Goal: Information Seeking & Learning: Learn about a topic

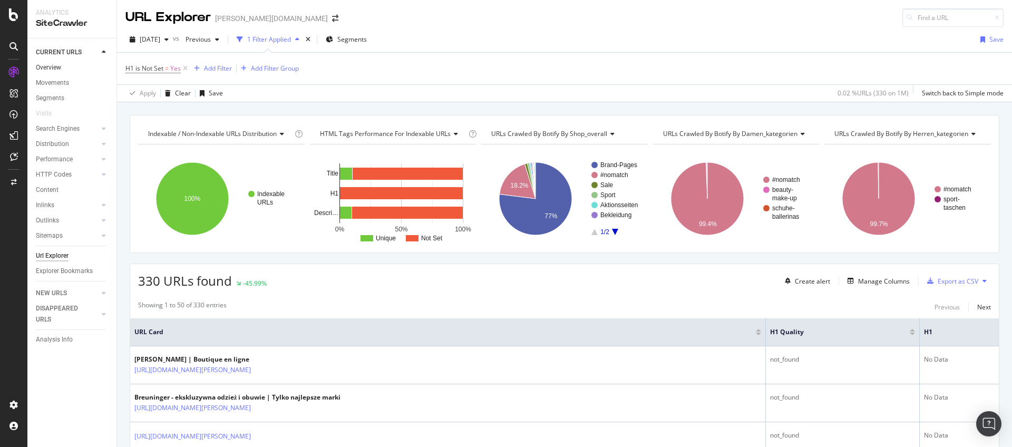
click at [62, 69] on link "Overview" at bounding box center [72, 67] width 73 height 11
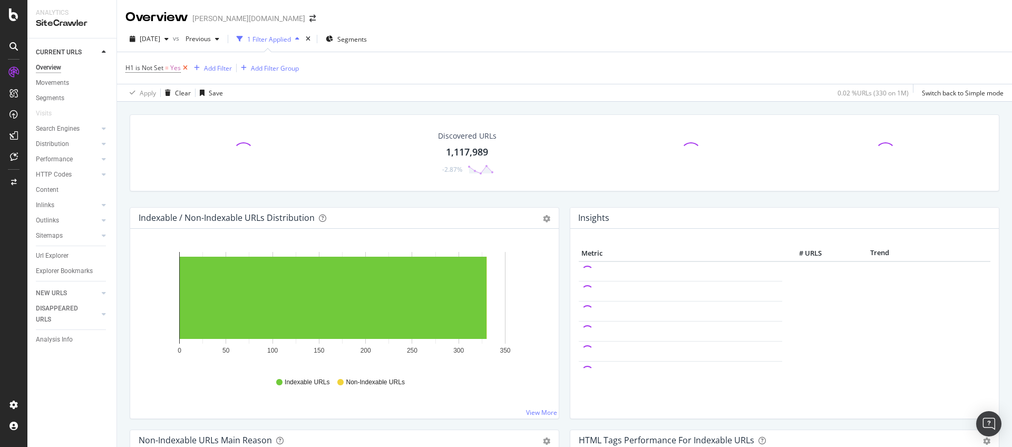
click at [183, 66] on icon at bounding box center [185, 68] width 9 height 11
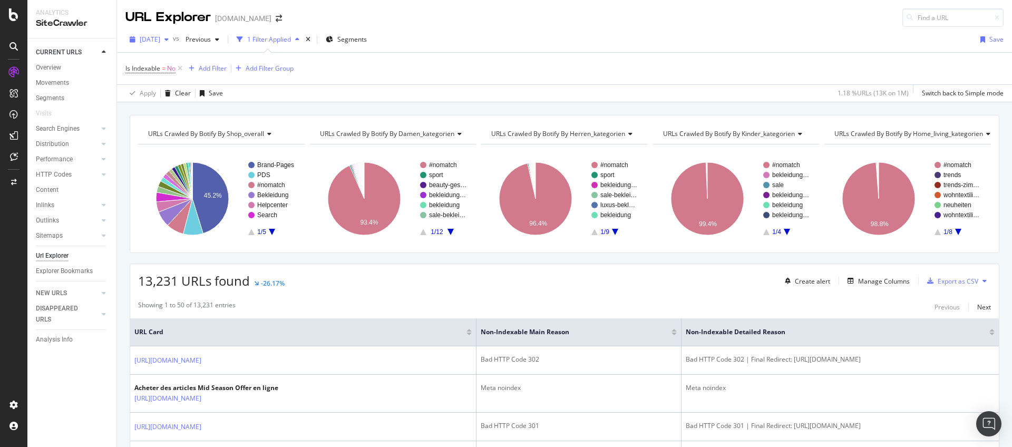
click at [160, 38] on span "[DATE]" at bounding box center [150, 39] width 21 height 9
click at [172, 95] on div "[DATE]" at bounding box center [169, 96] width 56 height 9
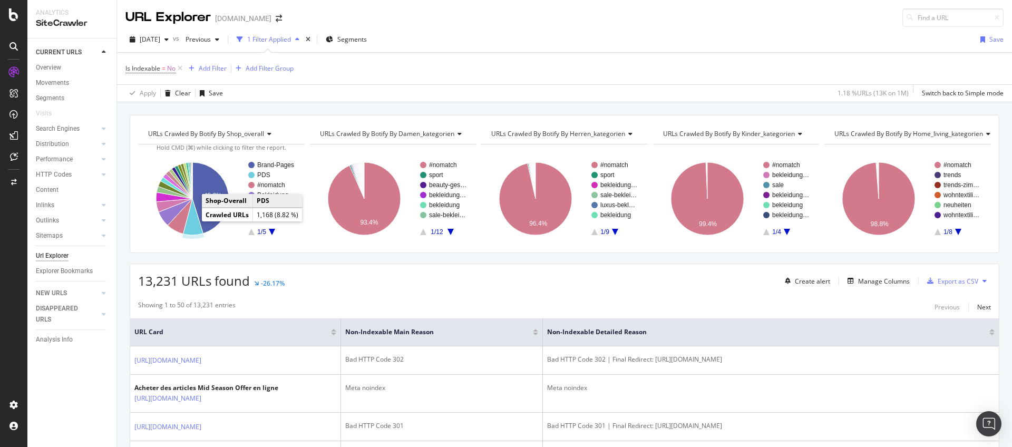
click at [193, 226] on icon "A chart." at bounding box center [193, 217] width 20 height 36
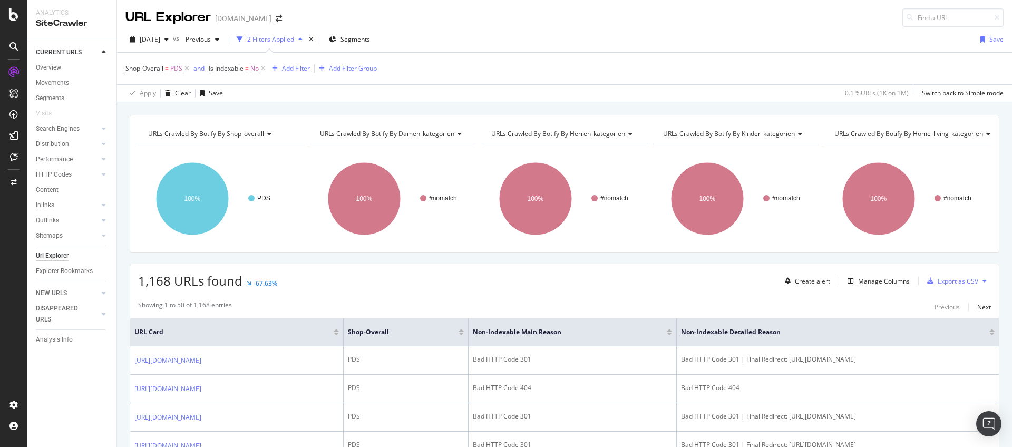
click at [416, 135] on span "URLs Crawled By Botify By damen_kategorien" at bounding box center [387, 133] width 134 height 9
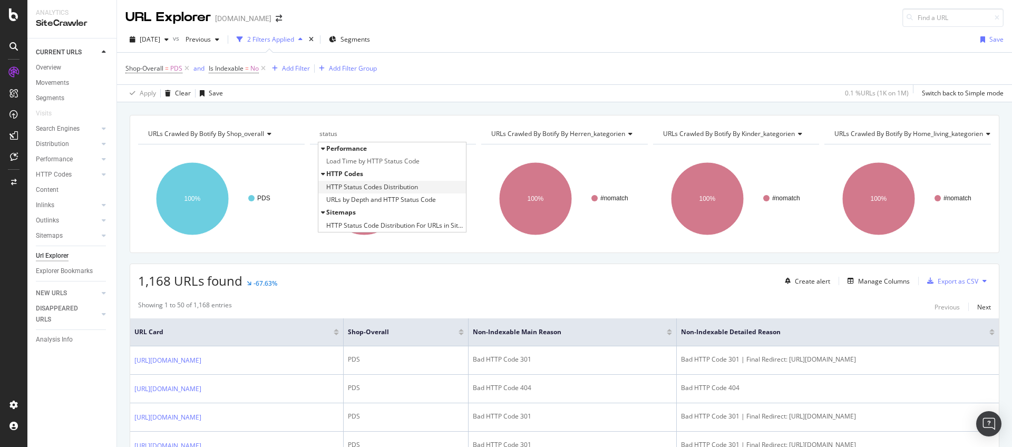
type input "status"
click at [406, 186] on span "HTTP Status Codes Distribution" at bounding box center [372, 187] width 92 height 11
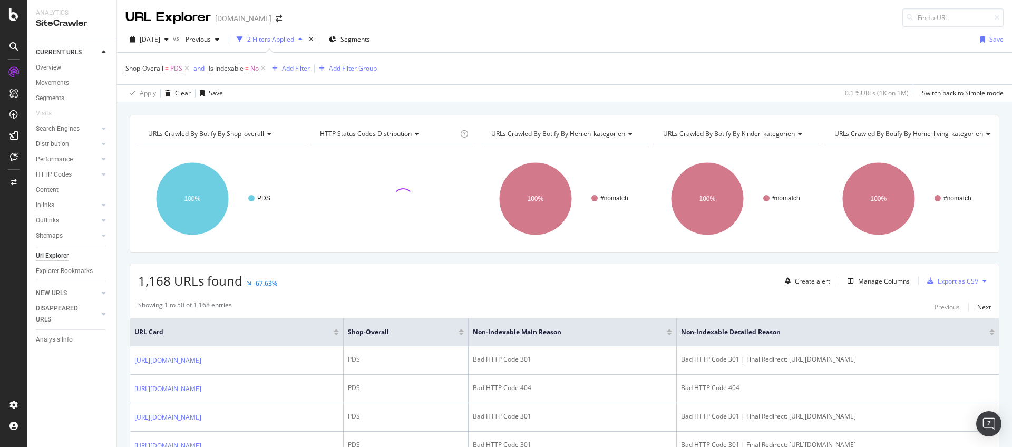
click at [507, 134] on span "URLs Crawled By Botify By herren_kategorien" at bounding box center [558, 133] width 134 height 9
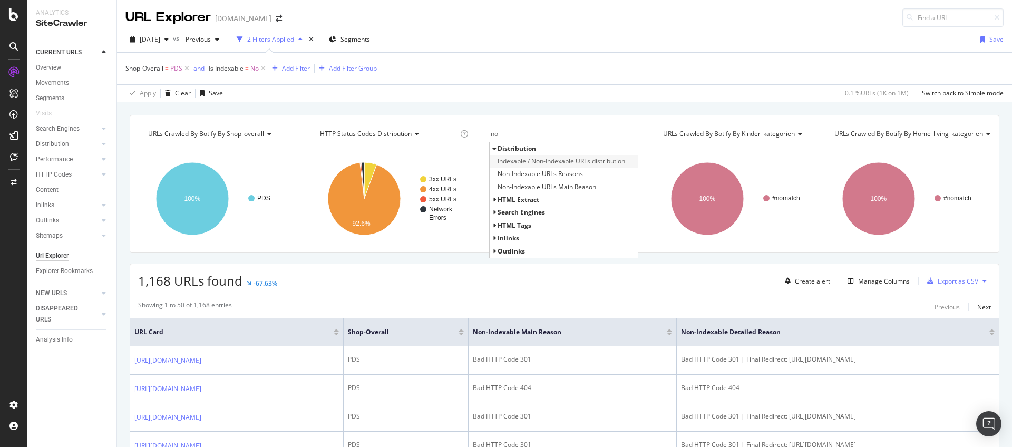
type input "no"
click at [536, 162] on span "Indexable / Non-Indexable URLs distribution" at bounding box center [562, 161] width 128 height 11
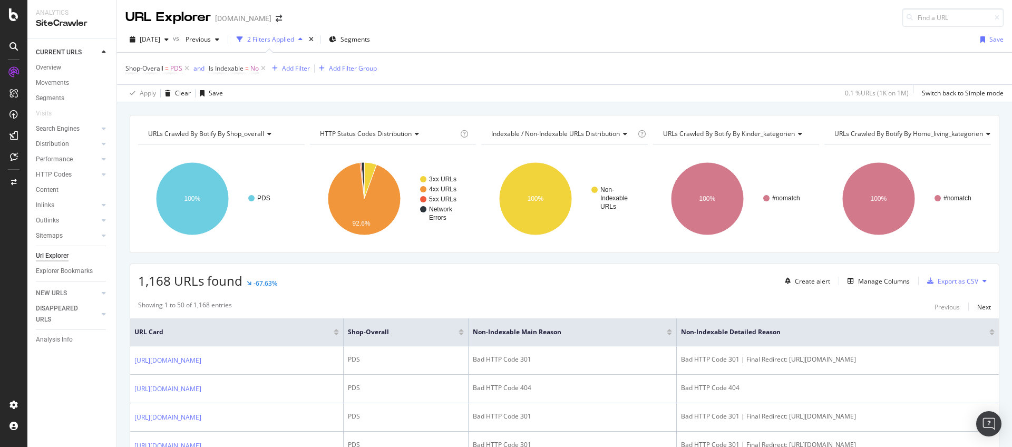
click at [538, 131] on span "Indexable / Non-Indexable URLs distribution" at bounding box center [555, 133] width 129 height 9
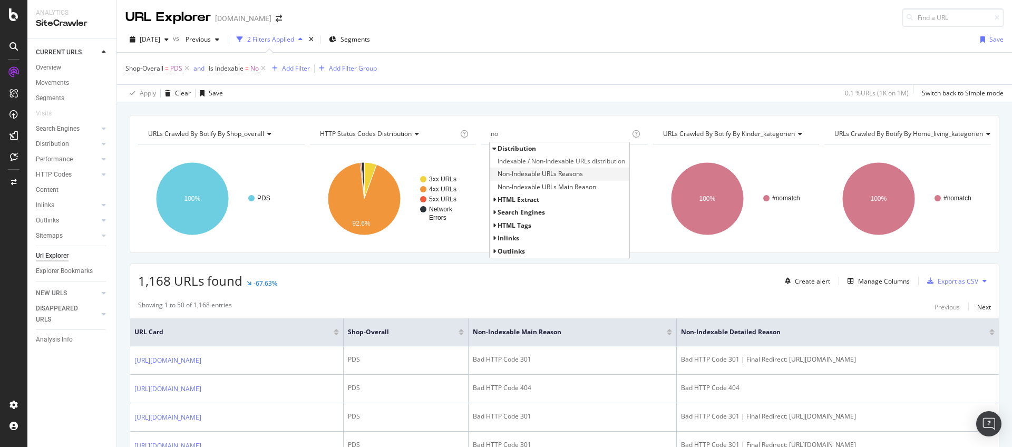
type input "no"
click at [536, 175] on span "Non-Indexable URLs Reasons" at bounding box center [540, 174] width 85 height 11
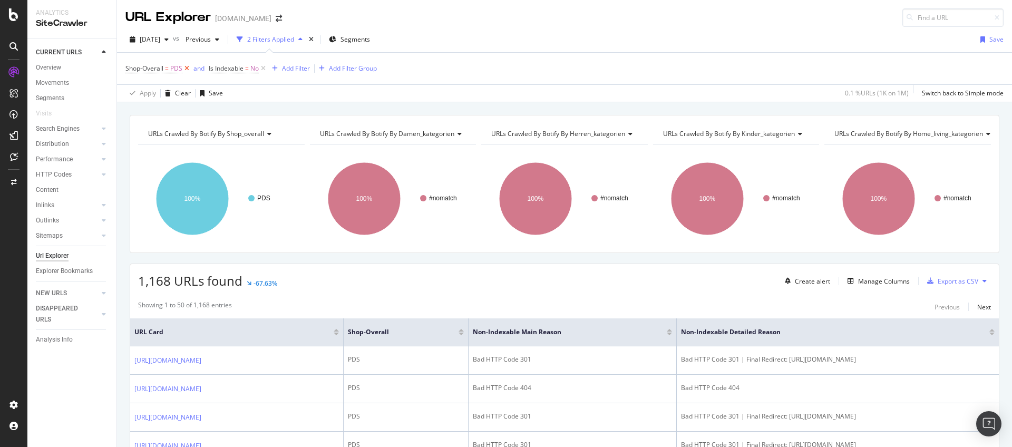
click at [188, 70] on icon at bounding box center [186, 68] width 9 height 11
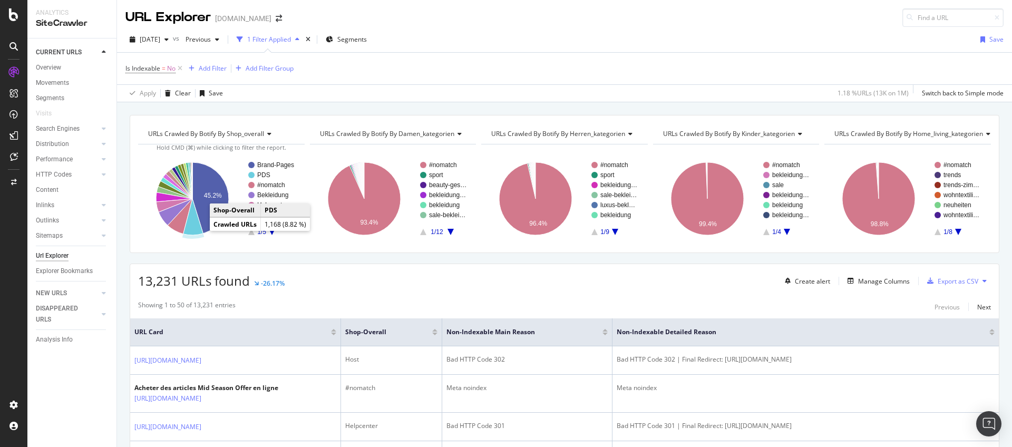
click at [194, 226] on icon "A chart." at bounding box center [193, 217] width 20 height 36
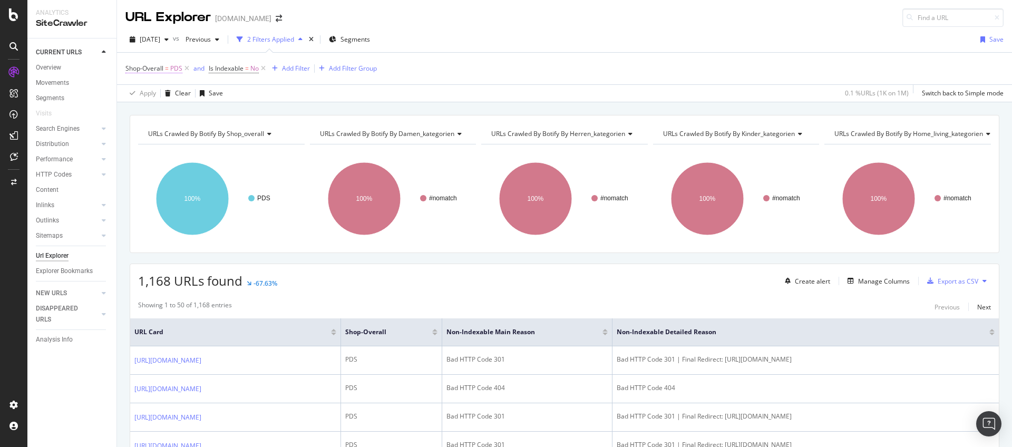
click at [162, 71] on span "Shop-Overall" at bounding box center [144, 68] width 38 height 9
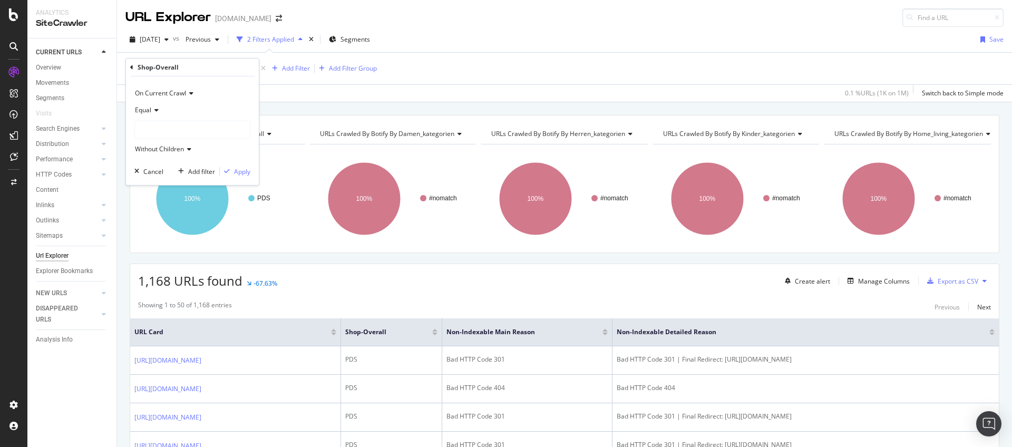
click at [156, 110] on icon at bounding box center [154, 110] width 7 height 6
click at [157, 142] on span "Not Equal" at bounding box center [154, 145] width 28 height 9
click at [237, 170] on div "Apply" at bounding box center [242, 171] width 16 height 9
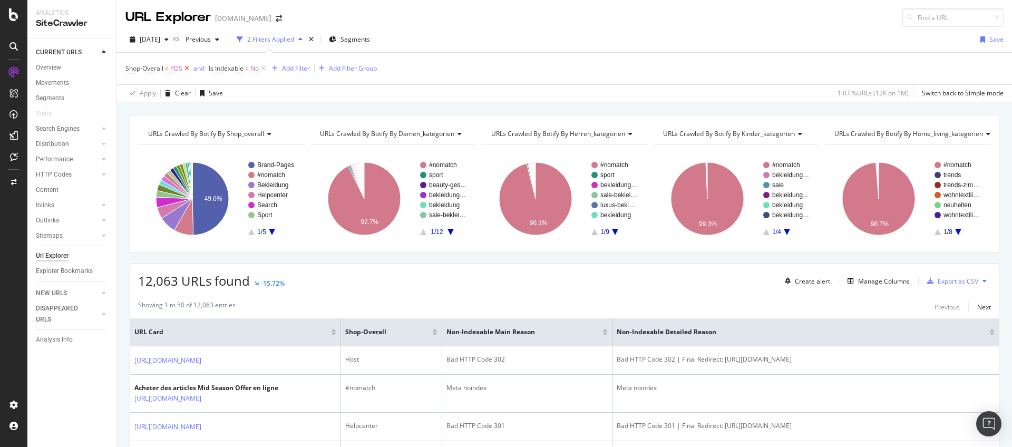
click at [187, 70] on icon at bounding box center [186, 68] width 9 height 11
click at [65, 67] on link "Overview" at bounding box center [72, 67] width 73 height 11
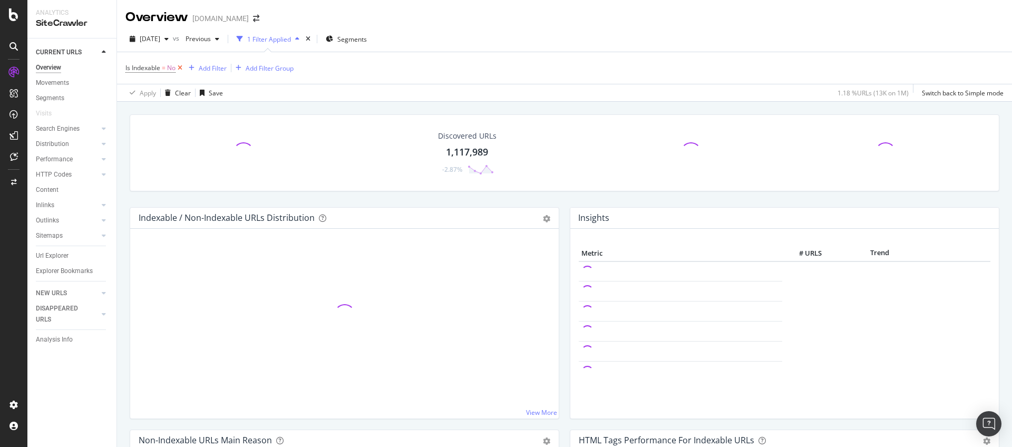
click at [180, 68] on icon at bounding box center [180, 68] width 9 height 11
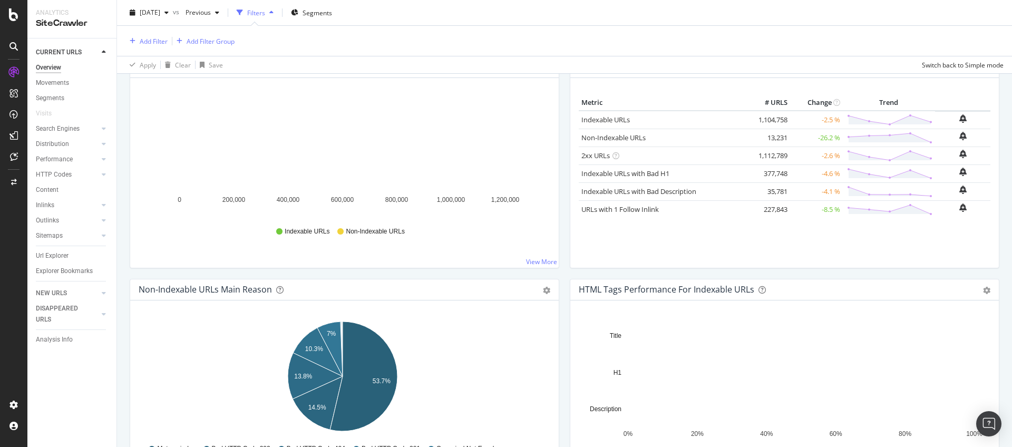
scroll to position [154, 0]
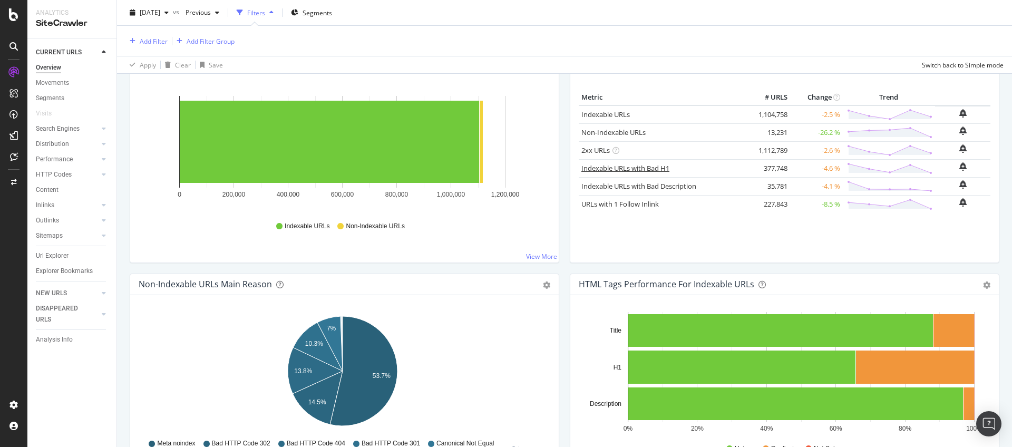
click at [624, 167] on link "Indexable URLs with Bad H1" at bounding box center [625, 167] width 88 height 9
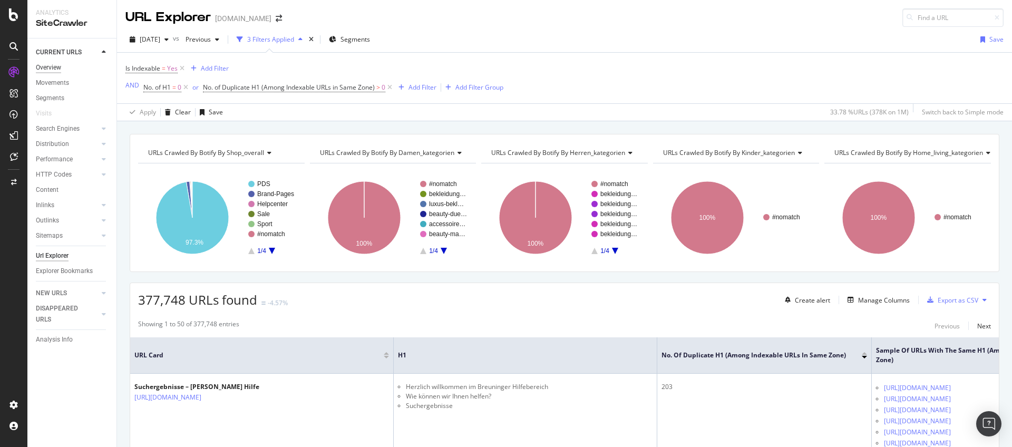
click at [45, 65] on div "Overview" at bounding box center [48, 67] width 25 height 11
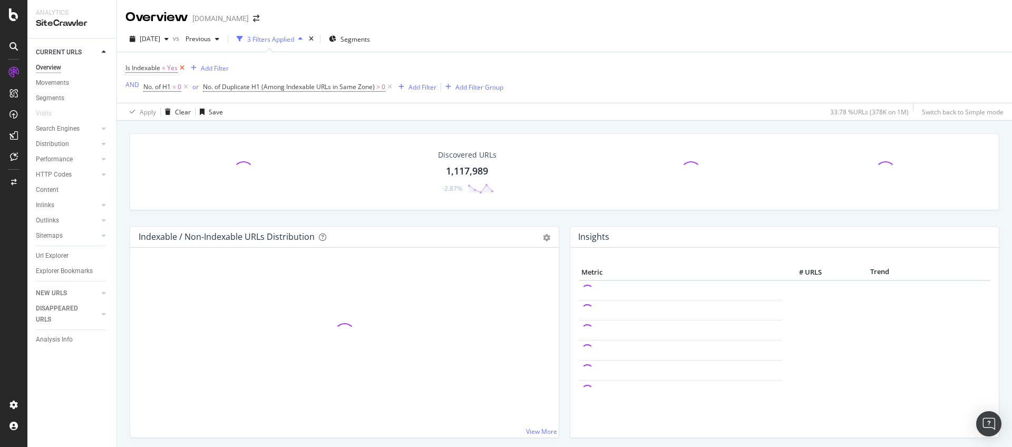
click at [181, 65] on icon at bounding box center [182, 68] width 9 height 11
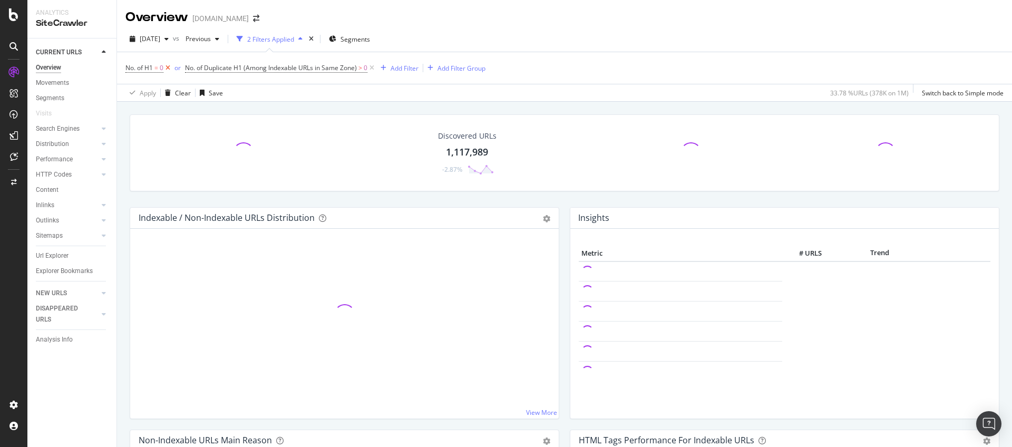
click at [168, 67] on icon at bounding box center [167, 68] width 9 height 11
click at [312, 66] on icon at bounding box center [312, 68] width 9 height 11
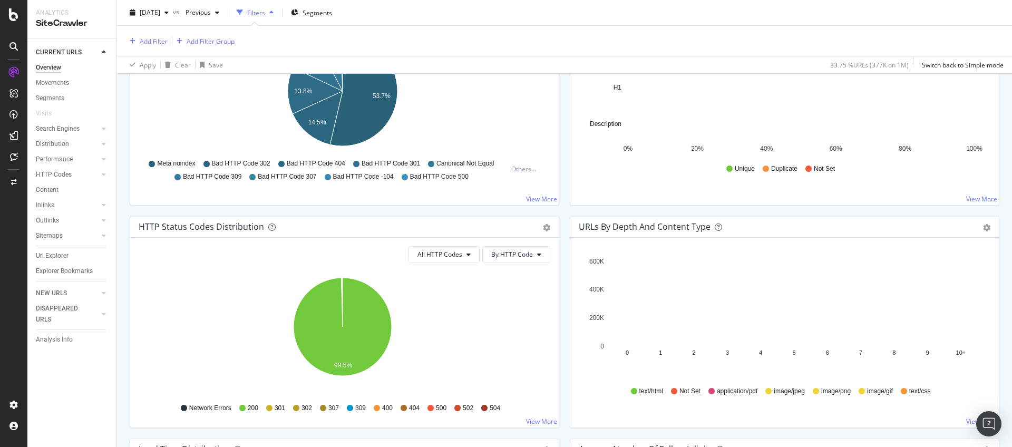
scroll to position [82, 0]
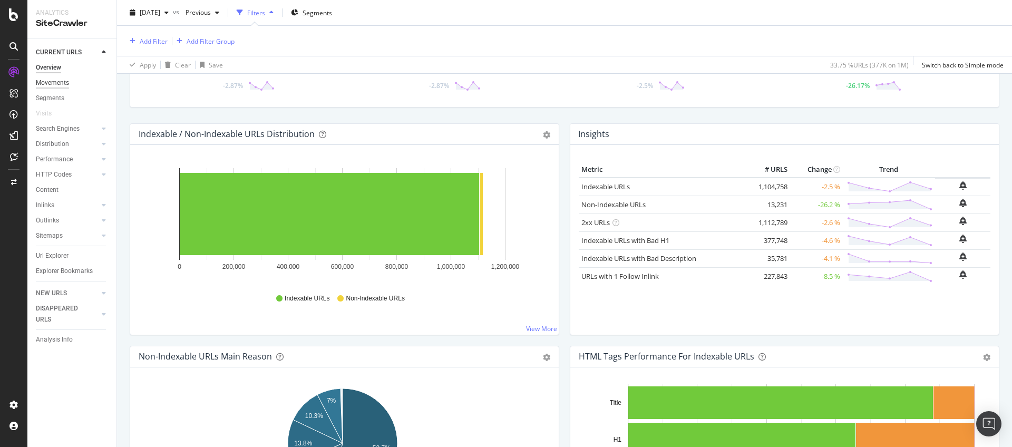
click at [46, 84] on div "Movements" at bounding box center [52, 82] width 33 height 11
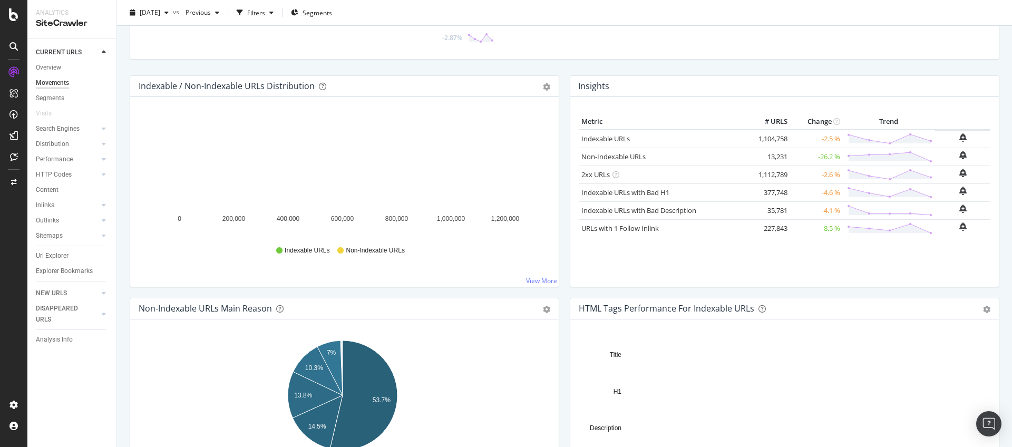
scroll to position [34, 0]
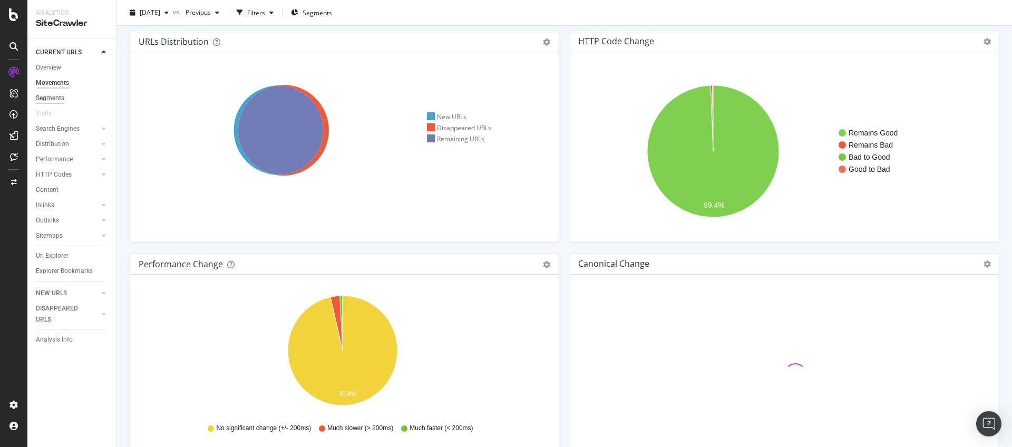
click at [51, 102] on div "Segments" at bounding box center [50, 98] width 28 height 11
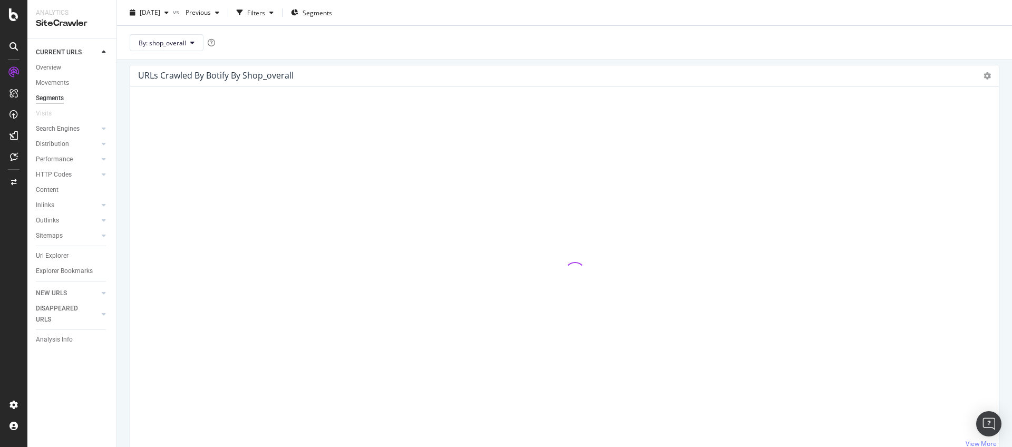
scroll to position [69, 0]
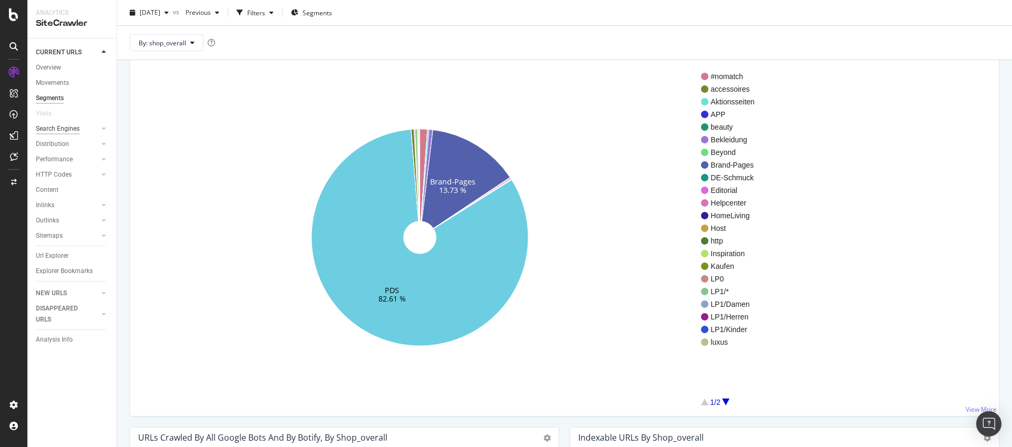
click at [51, 129] on div "Search Engines" at bounding box center [58, 128] width 44 height 11
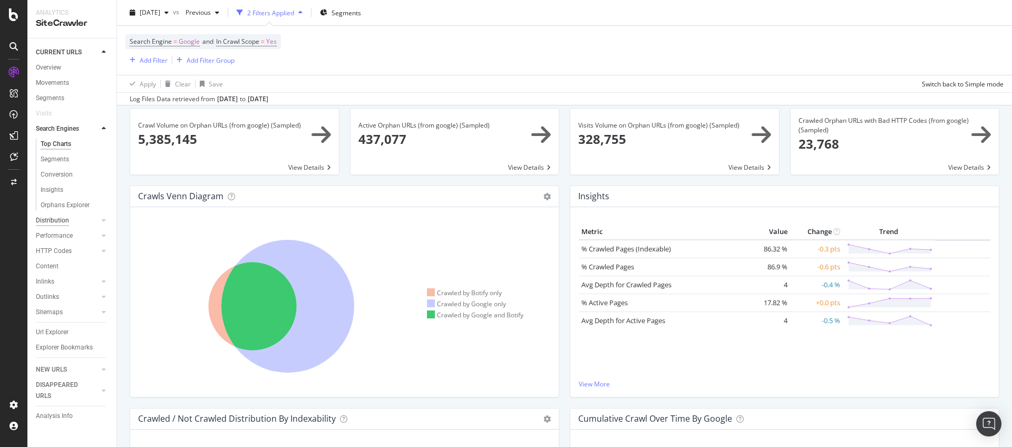
click at [67, 221] on div "Distribution" at bounding box center [52, 220] width 33 height 11
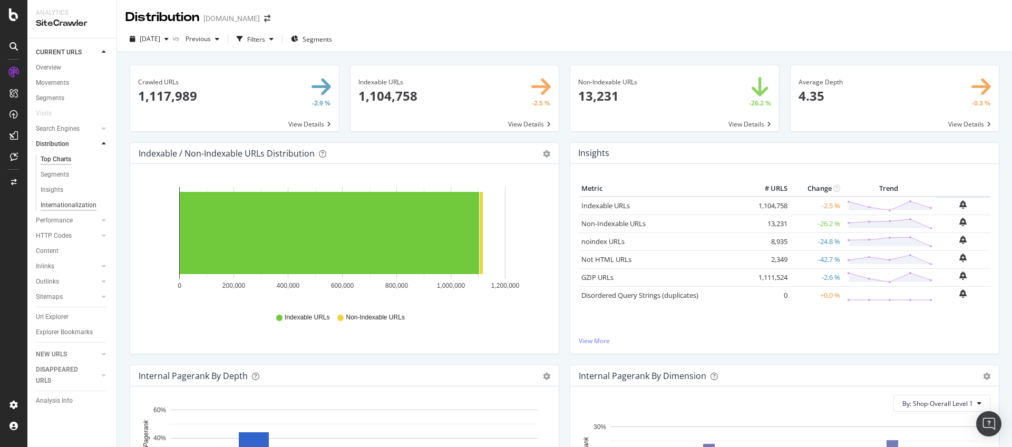
click at [60, 207] on div "Internationalization" at bounding box center [69, 205] width 56 height 11
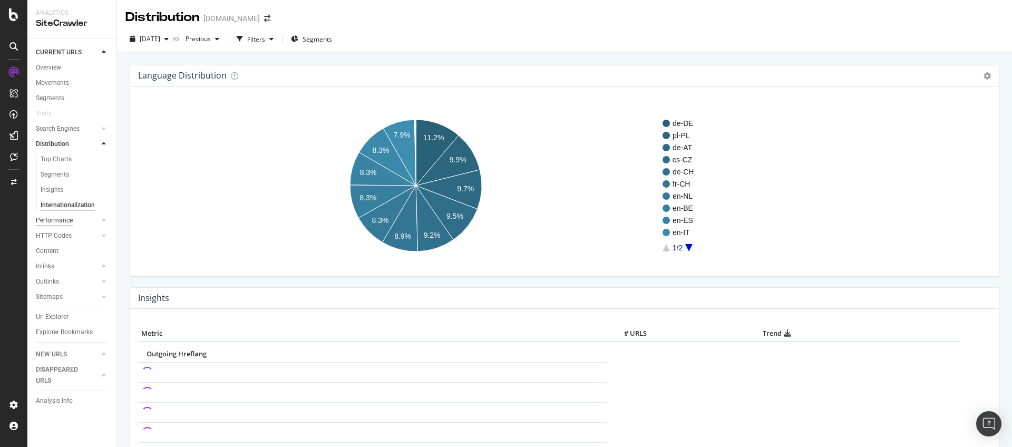
click at [65, 221] on div "Performance" at bounding box center [54, 220] width 37 height 11
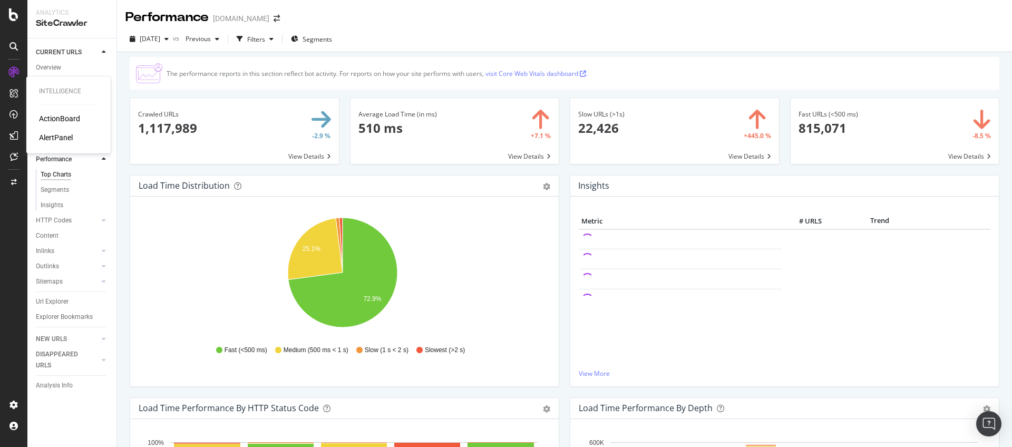
click at [61, 119] on div "ActionBoard" at bounding box center [59, 118] width 41 height 11
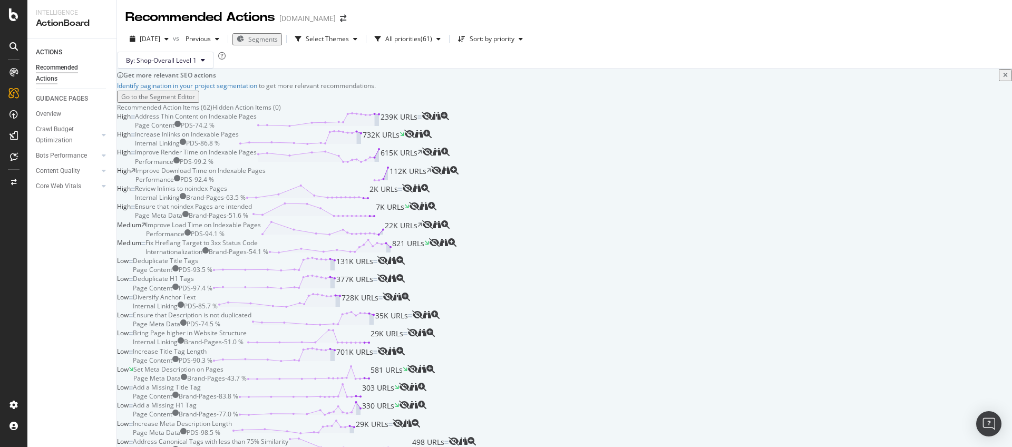
click at [257, 121] on div "Address Thin Content on Indexable Pages" at bounding box center [196, 116] width 122 height 9
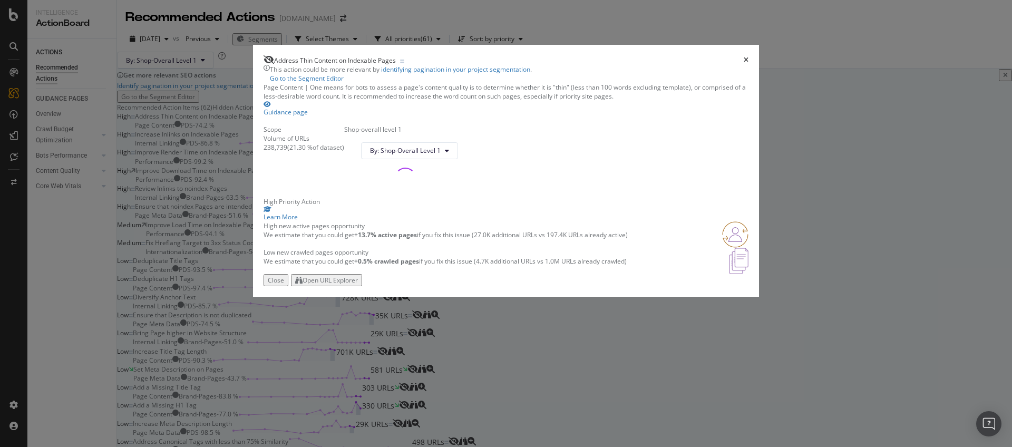
click at [358, 285] on div "Open URL Explorer" at bounding box center [330, 280] width 55 height 9
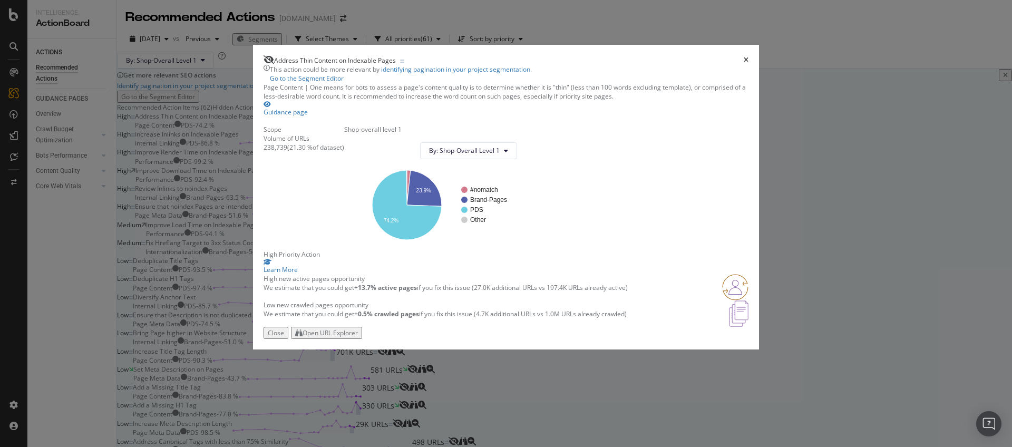
drag, startPoint x: 867, startPoint y: 106, endPoint x: 840, endPoint y: 211, distance: 108.2
click at [866, 106] on div "Address Thin Content on Indexable Pages This action could be more relevant by i…" at bounding box center [506, 223] width 1012 height 447
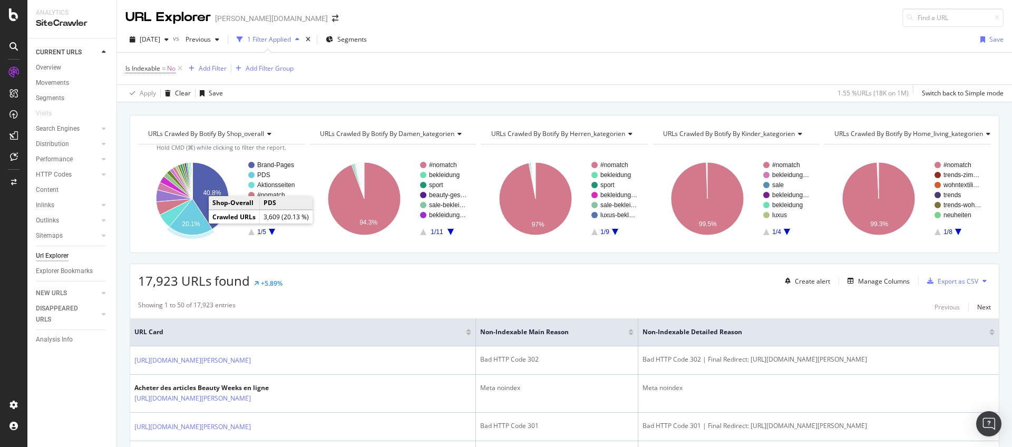
click at [194, 223] on text "20.1%" at bounding box center [191, 223] width 18 height 7
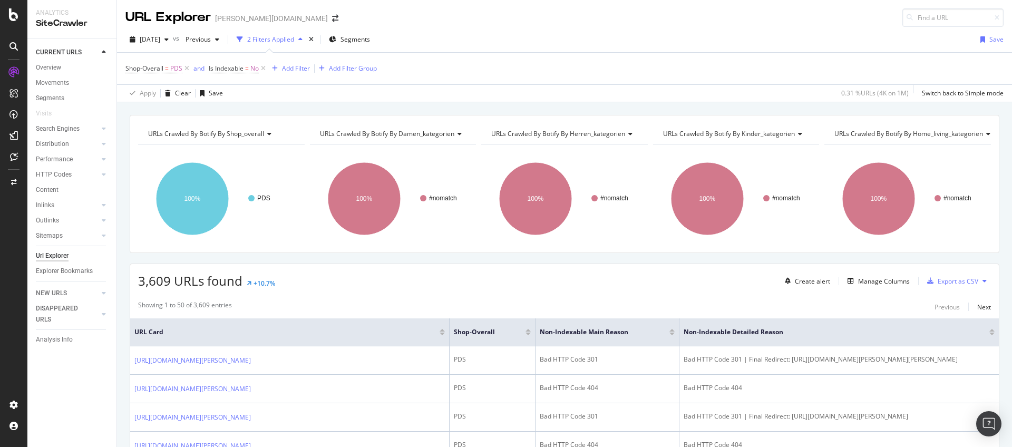
click at [374, 130] on span "URLs Crawled By Botify By damen_kategorien" at bounding box center [387, 133] width 134 height 9
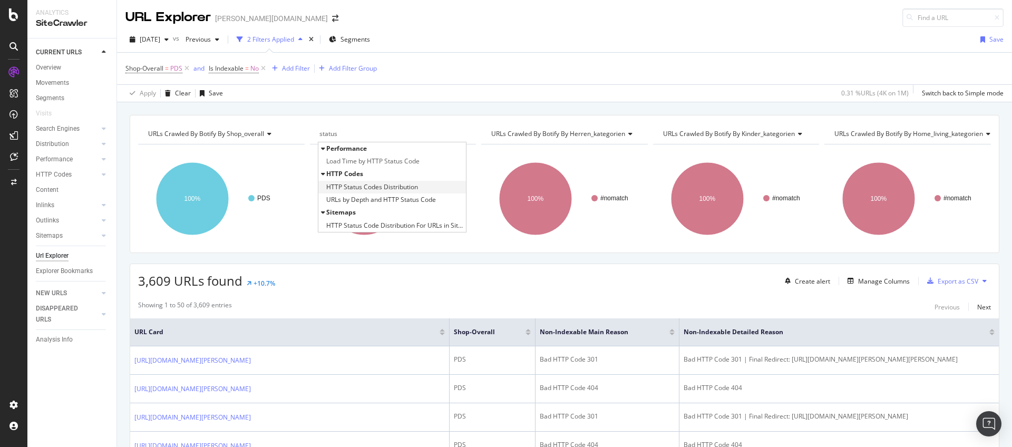
type input "status"
click at [377, 187] on span "HTTP Status Codes Distribution" at bounding box center [372, 187] width 92 height 11
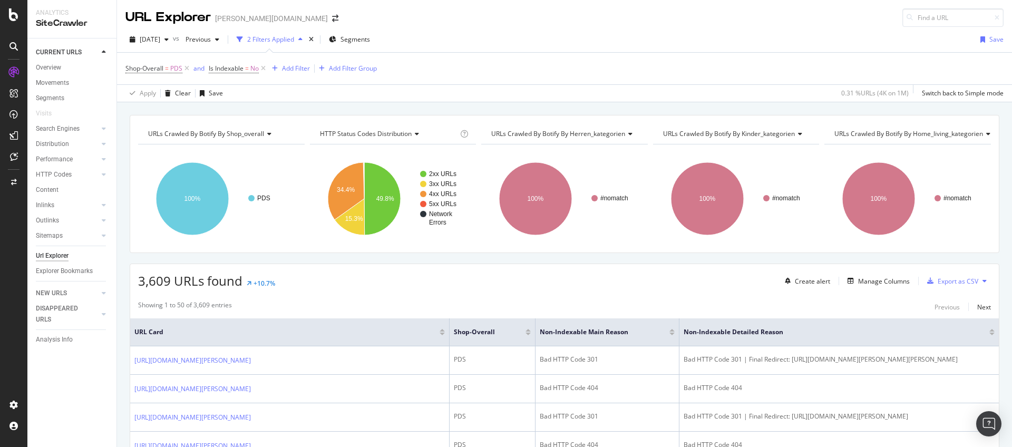
click at [511, 132] on span "URLs Crawled By Botify By herren_kategorien" at bounding box center [558, 133] width 134 height 9
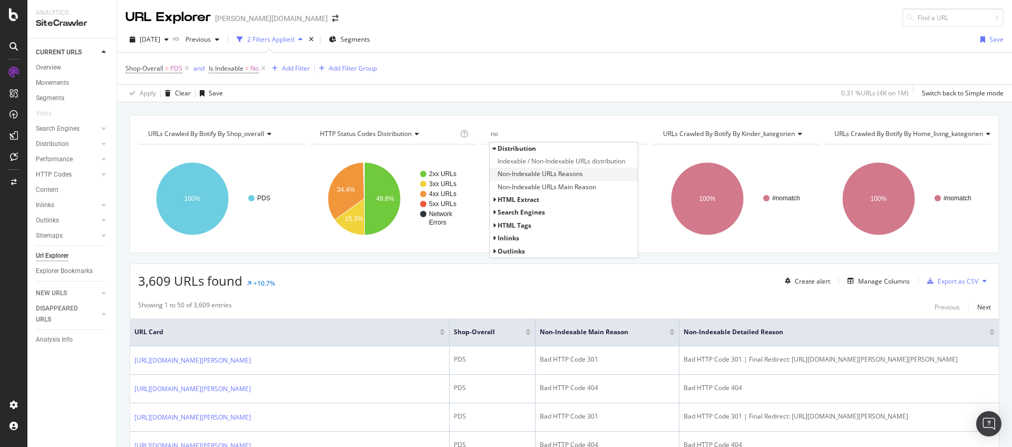
type input "no"
click at [527, 177] on span "Non-Indexable URLs Reasons" at bounding box center [540, 174] width 85 height 11
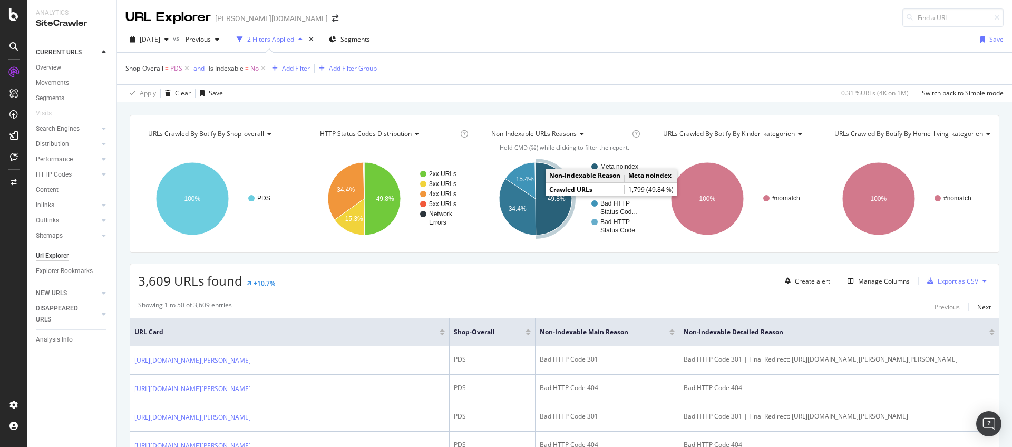
click at [540, 200] on icon "A chart." at bounding box center [554, 198] width 36 height 73
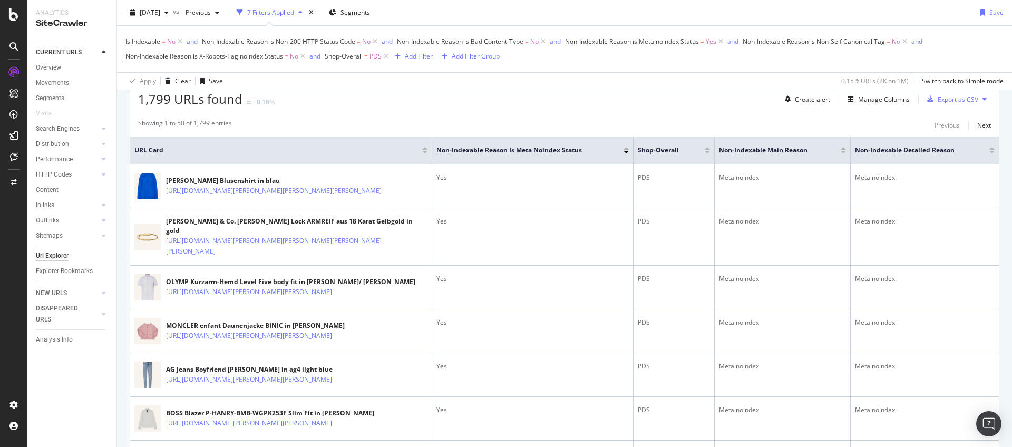
scroll to position [254, 0]
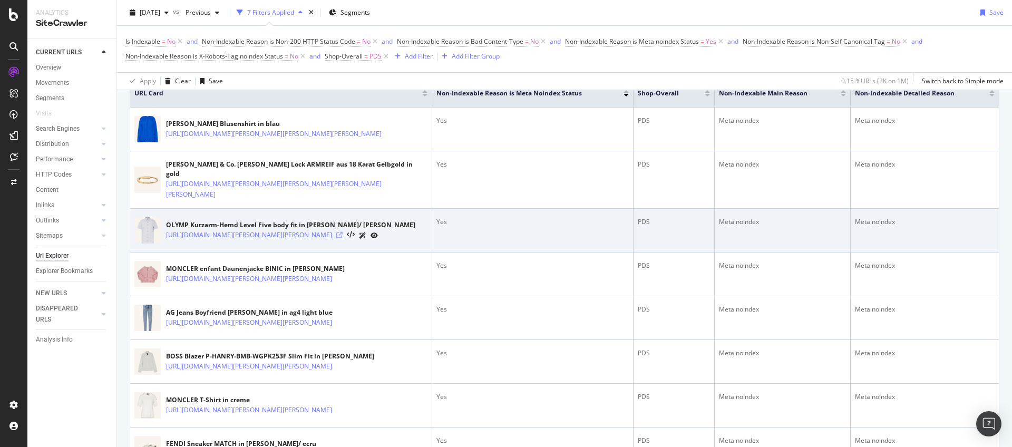
click at [343, 232] on icon at bounding box center [339, 235] width 6 height 6
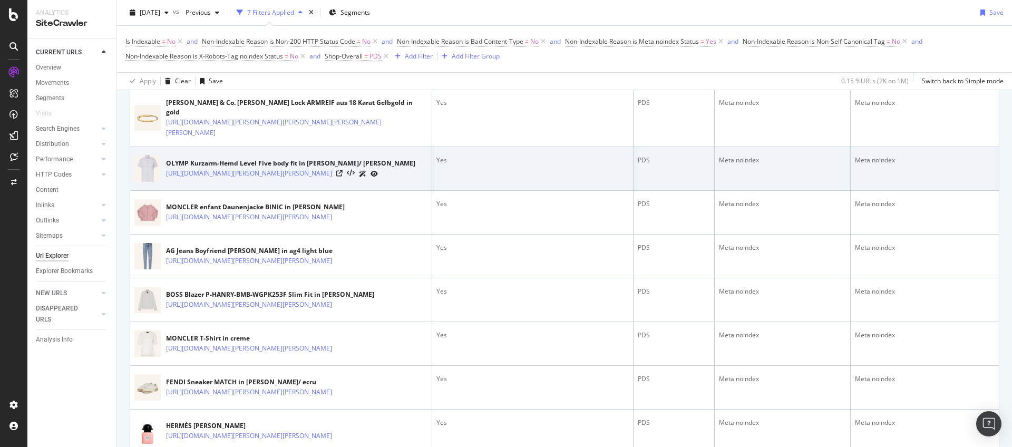
scroll to position [0, 0]
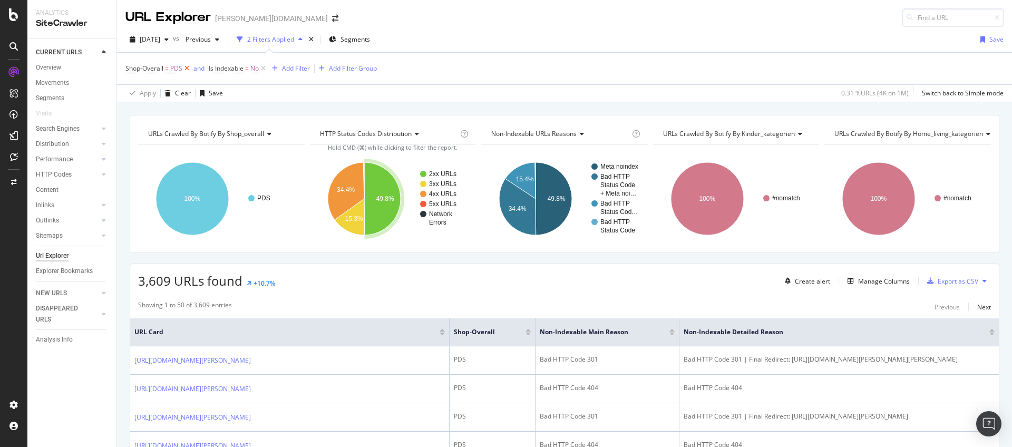
click at [186, 69] on icon at bounding box center [186, 68] width 9 height 11
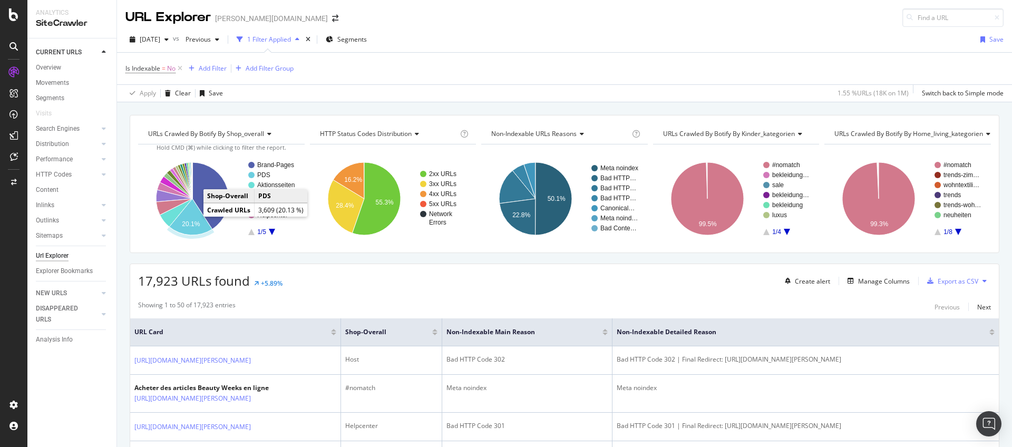
click at [191, 222] on text "20.1%" at bounding box center [191, 223] width 18 height 7
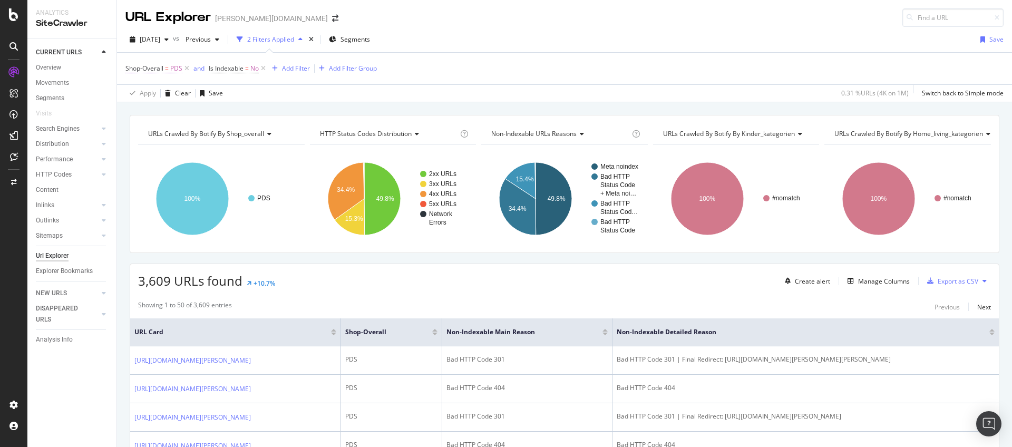
click at [159, 67] on span "Shop-Overall" at bounding box center [144, 68] width 38 height 9
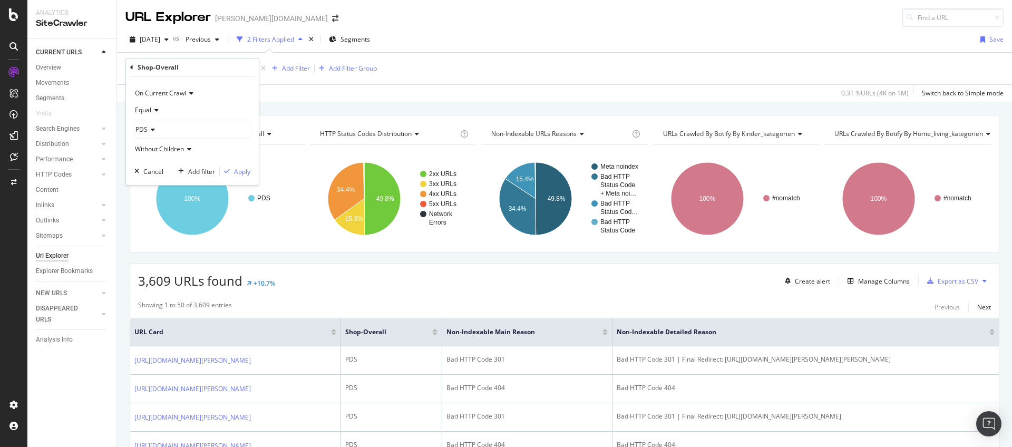
click at [153, 112] on icon at bounding box center [154, 110] width 7 height 6
click at [157, 144] on span "Not Equal" at bounding box center [154, 145] width 28 height 9
drag, startPoint x: 239, startPoint y: 171, endPoint x: 238, endPoint y: 0, distance: 171.3
click at [239, 171] on div "Apply" at bounding box center [242, 171] width 16 height 9
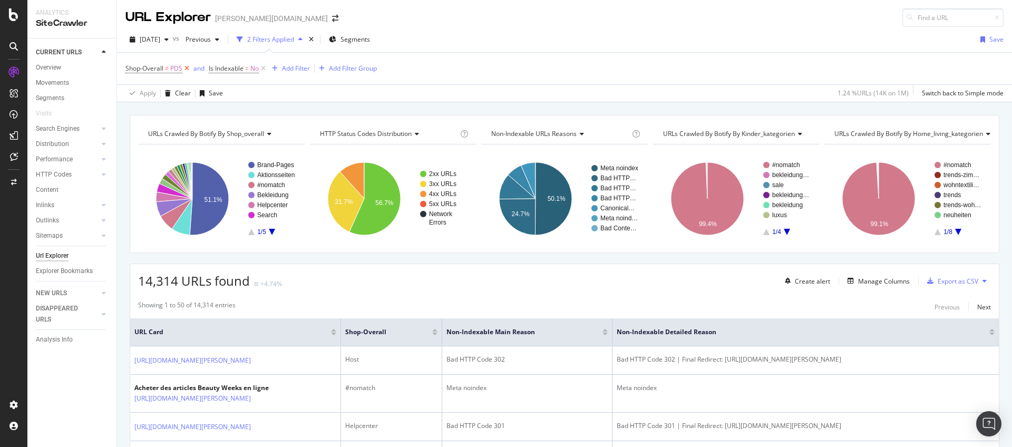
click at [186, 67] on icon at bounding box center [186, 68] width 9 height 11
click at [59, 69] on div "Overview" at bounding box center [48, 67] width 25 height 11
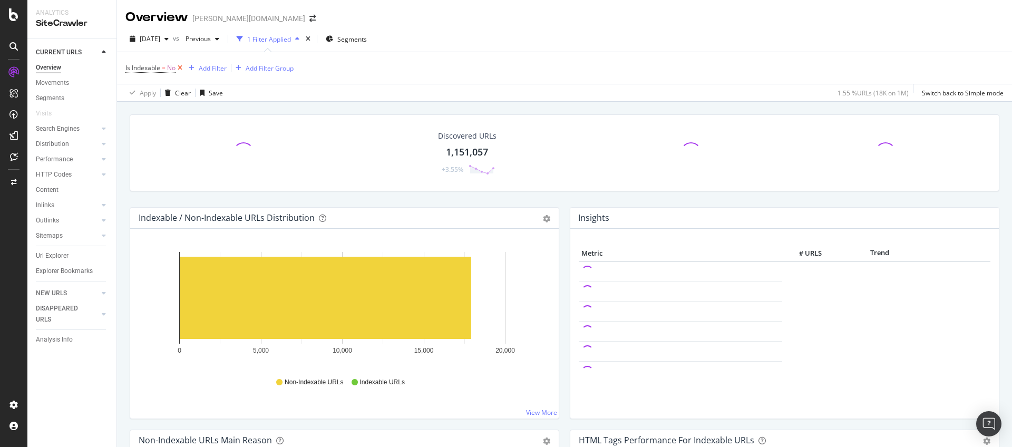
click at [180, 67] on icon at bounding box center [180, 68] width 9 height 11
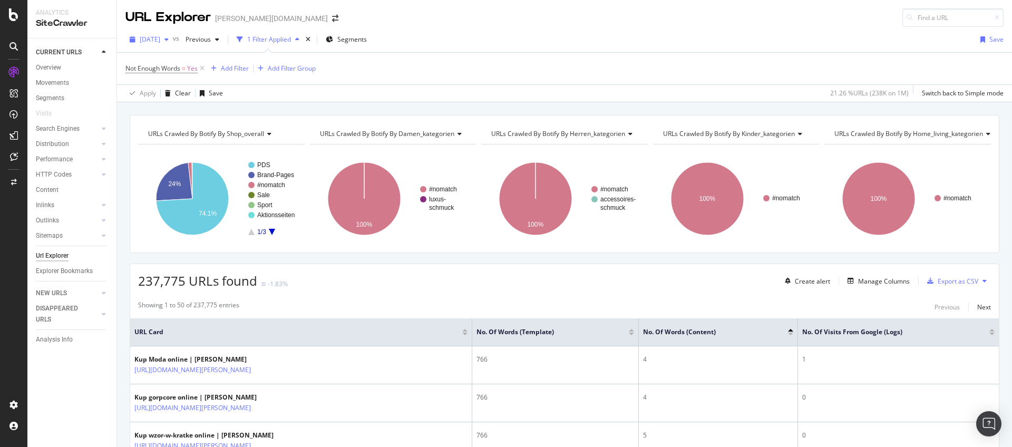
click at [160, 38] on span "[DATE]" at bounding box center [150, 39] width 21 height 9
click at [189, 91] on div "2025 Aug. 4th" at bounding box center [176, 91] width 70 height 9
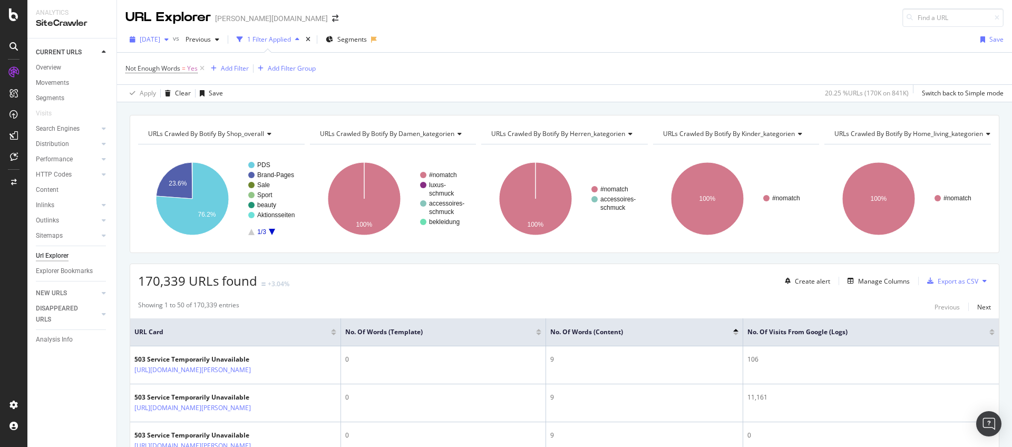
click at [160, 40] on span "2025 Aug. 4th" at bounding box center [150, 39] width 21 height 9
click at [189, 88] on div "2025 Aug. 18th" at bounding box center [176, 87] width 70 height 9
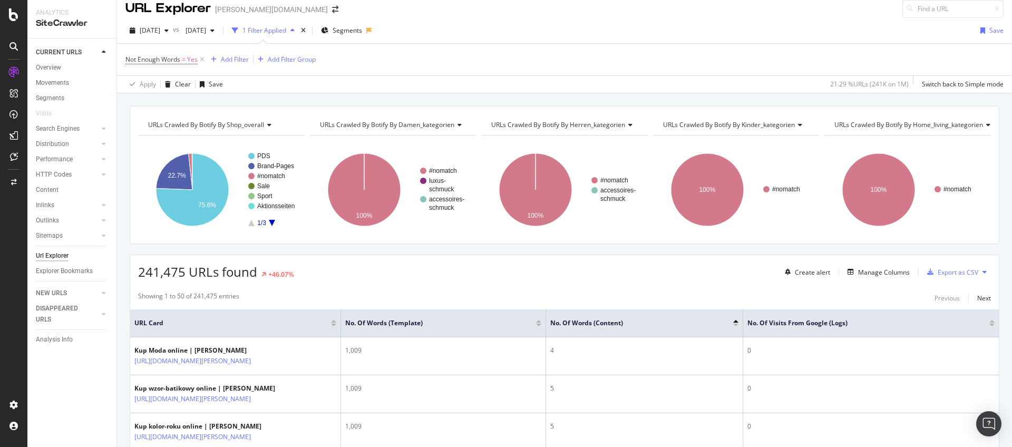
scroll to position [20, 0]
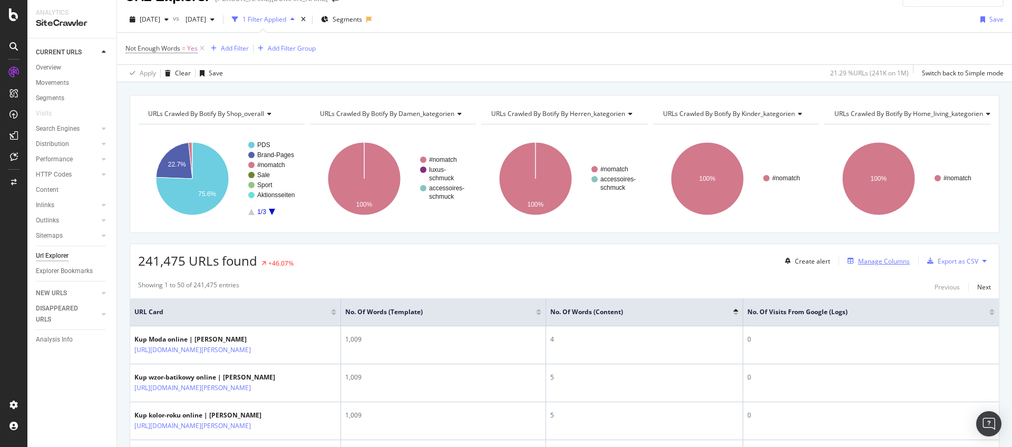
click at [864, 261] on div "Manage Columns" at bounding box center [884, 261] width 52 height 9
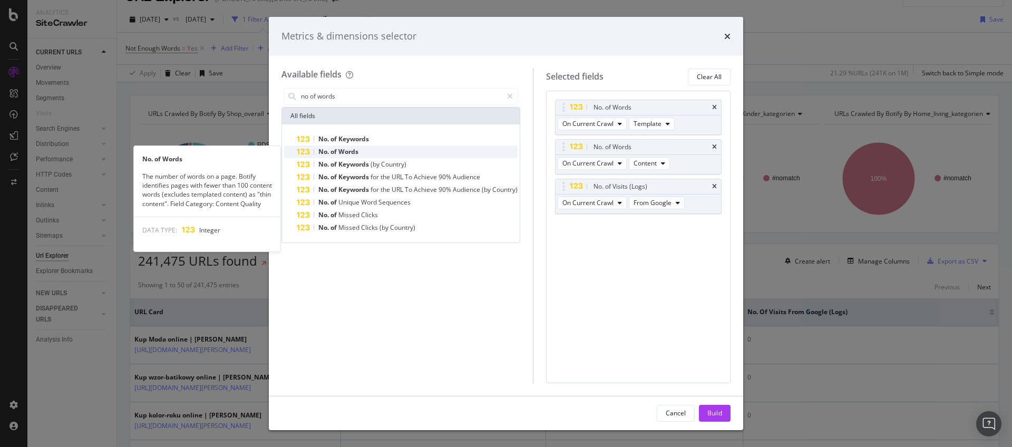
type input "no of words"
click at [354, 150] on span "Words" at bounding box center [348, 151] width 20 height 9
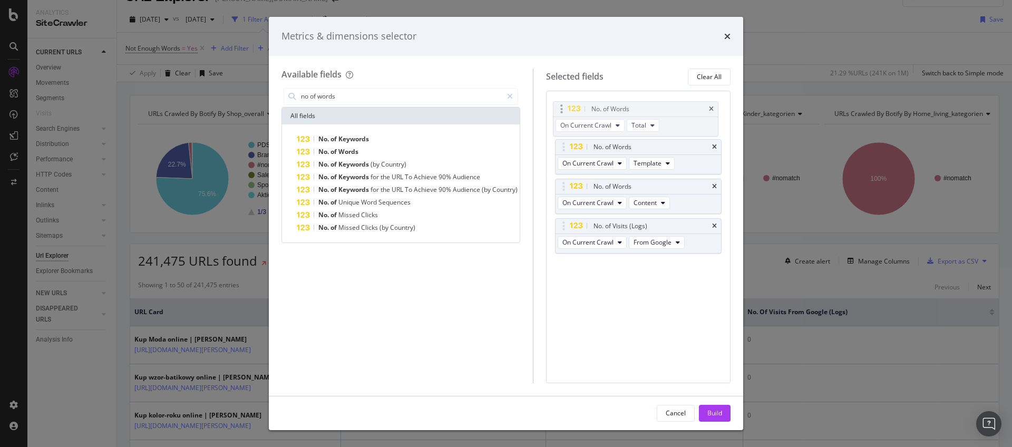
drag, startPoint x: 562, startPoint y: 225, endPoint x: 559, endPoint y: 108, distance: 117.1
click at [559, 108] on body "Analytics SiteCrawler CURRENT URLS Overview Movements Segments Visits Search En…" at bounding box center [506, 223] width 1012 height 447
click at [614, 122] on span "On Current Crawl" at bounding box center [587, 123] width 51 height 9
click at [604, 162] on span "On Compared Crawl" at bounding box center [598, 162] width 60 height 9
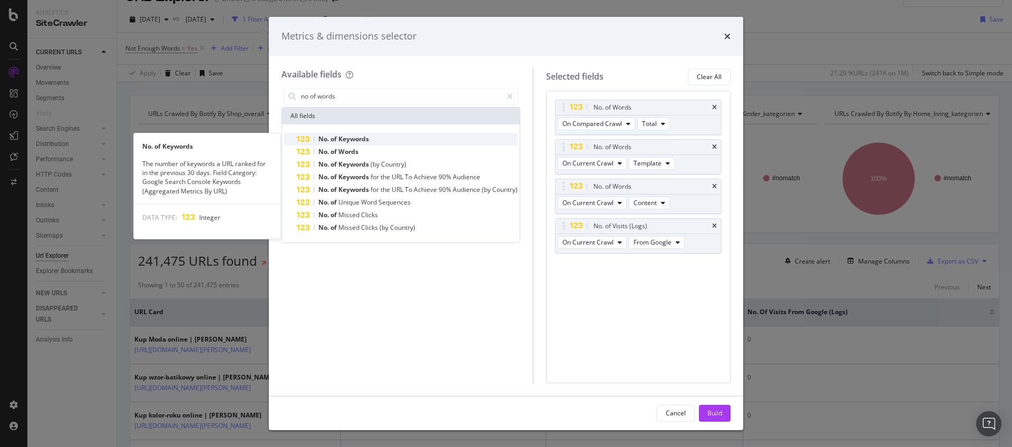
click at [344, 135] on span "Keywords" at bounding box center [353, 138] width 31 height 9
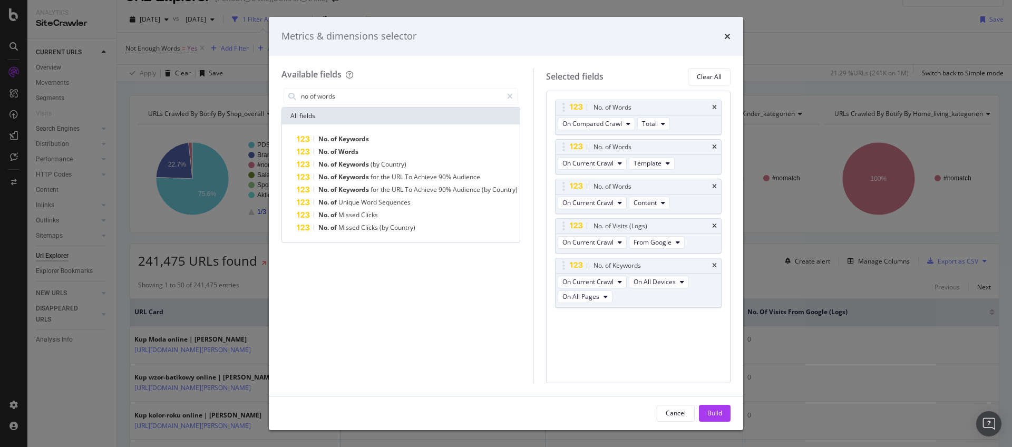
click at [713, 265] on icon "times" at bounding box center [714, 265] width 5 height 6
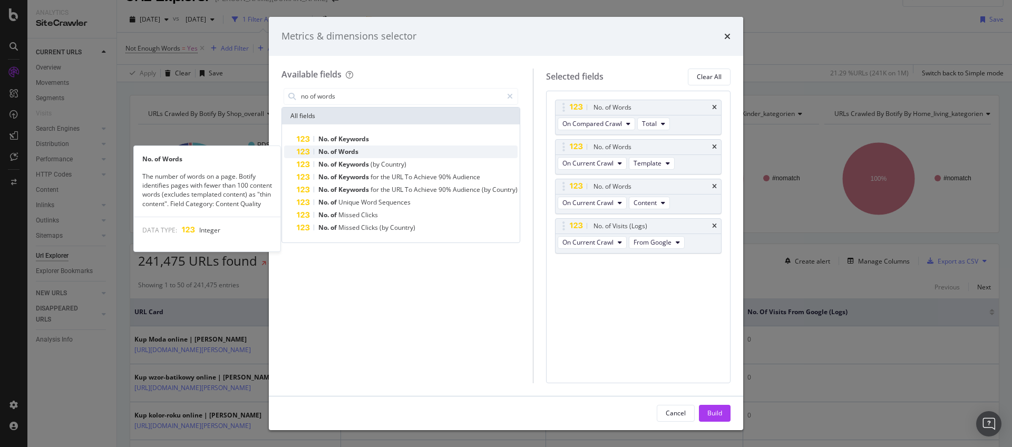
click at [416, 156] on div "No. of Words" at bounding box center [407, 151] width 221 height 13
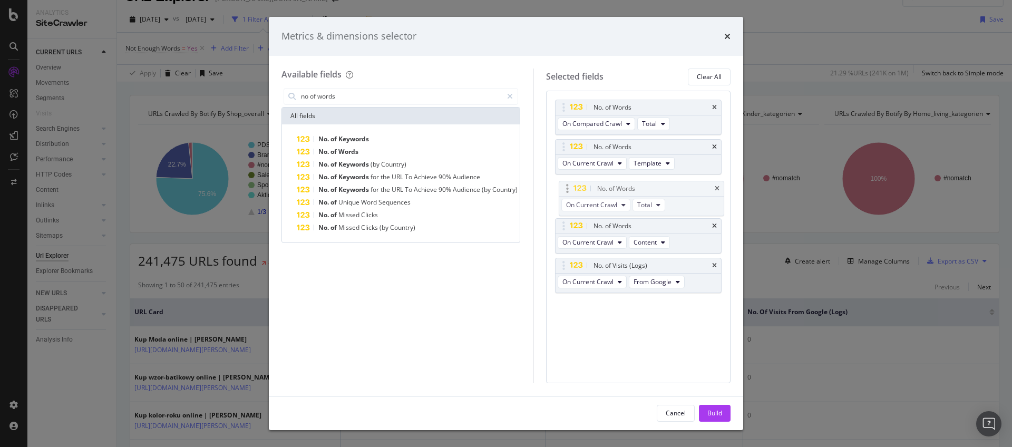
drag, startPoint x: 565, startPoint y: 264, endPoint x: 567, endPoint y: 187, distance: 77.0
click at [567, 187] on body "Analytics SiteCrawler CURRENT URLS Overview Movements Segments Visits Search En…" at bounding box center [506, 223] width 1012 height 447
click at [594, 199] on span "On Current Crawl" at bounding box center [587, 202] width 51 height 9
click at [589, 256] on span "Diff Between Crawls" at bounding box center [598, 260] width 60 height 9
click at [716, 225] on icon "times" at bounding box center [714, 226] width 5 height 6
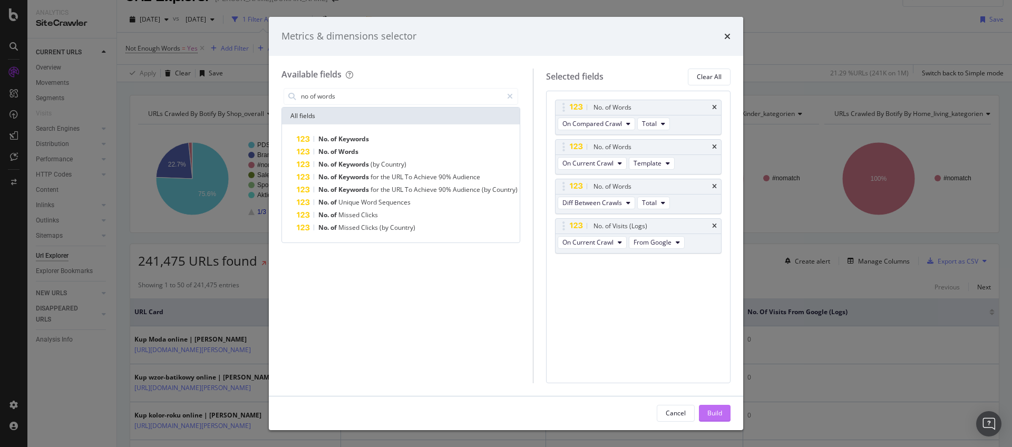
click at [714, 410] on div "Build" at bounding box center [714, 412] width 15 height 9
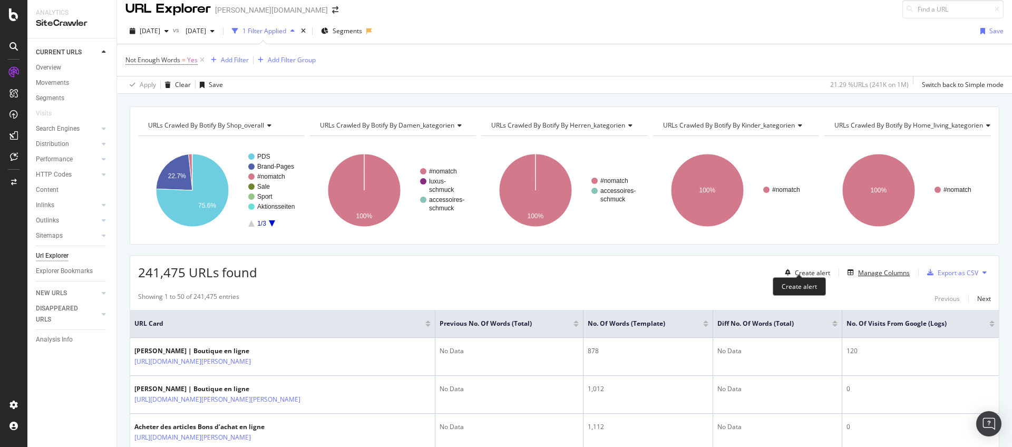
scroll to position [20, 0]
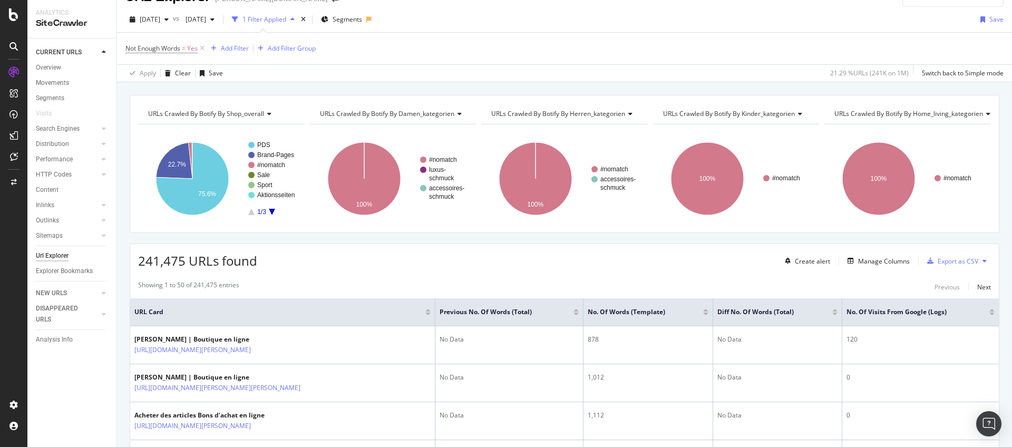
click at [832, 314] on div at bounding box center [834, 314] width 5 height 3
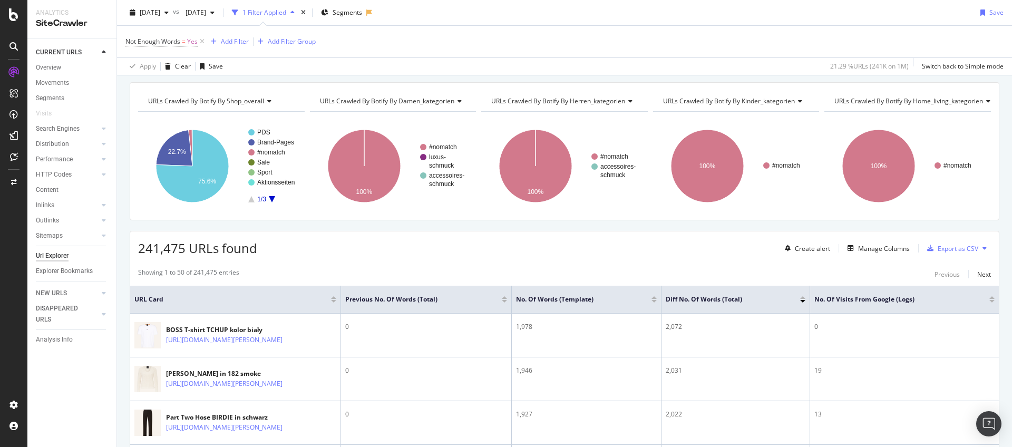
scroll to position [34, 0]
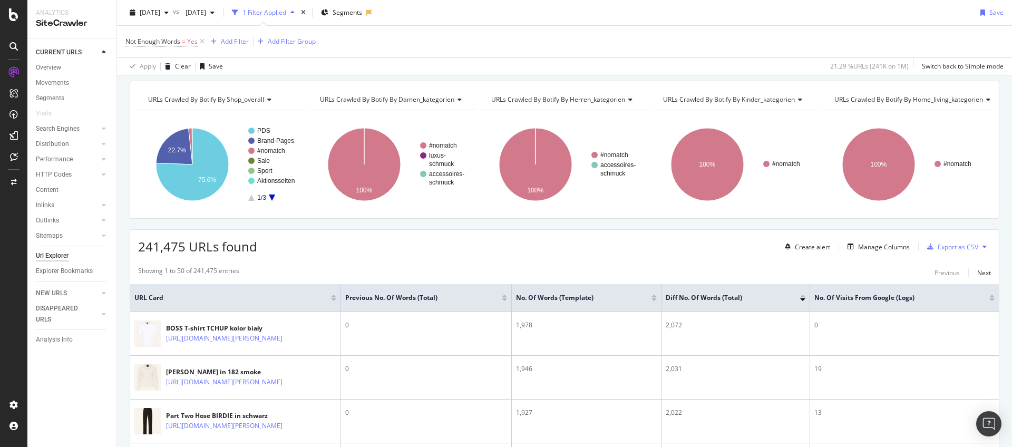
click at [803, 296] on div at bounding box center [802, 296] width 5 height 3
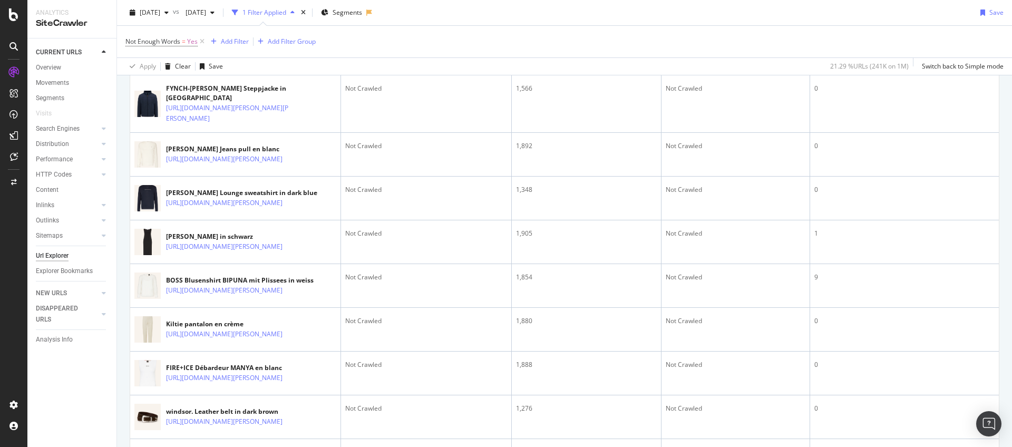
scroll to position [18, 0]
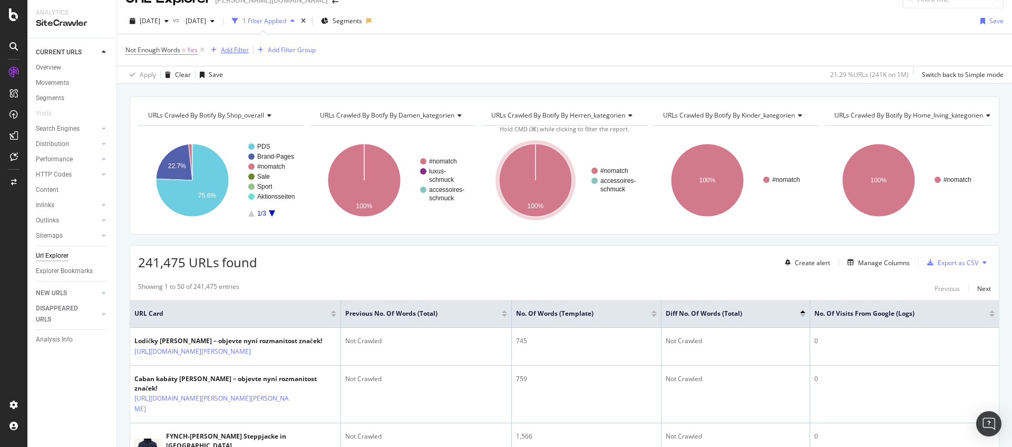
click at [237, 50] on div "Add Filter" at bounding box center [235, 49] width 28 height 9
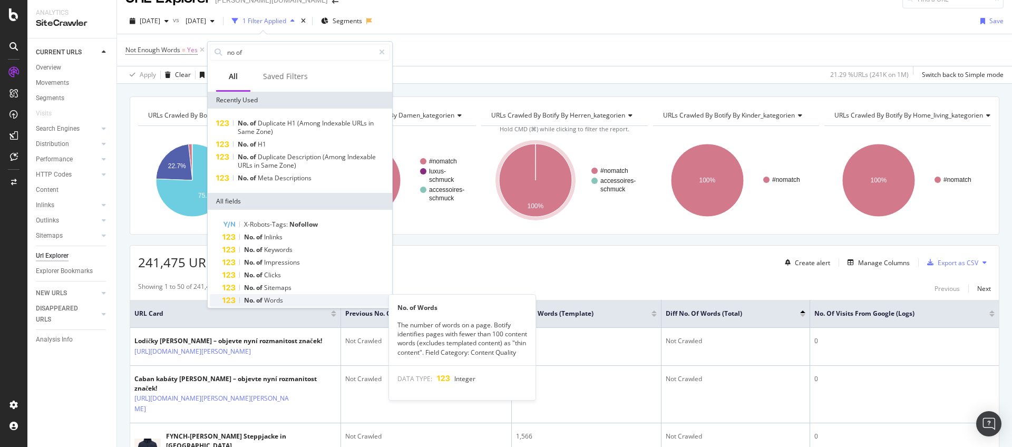
type input "no of"
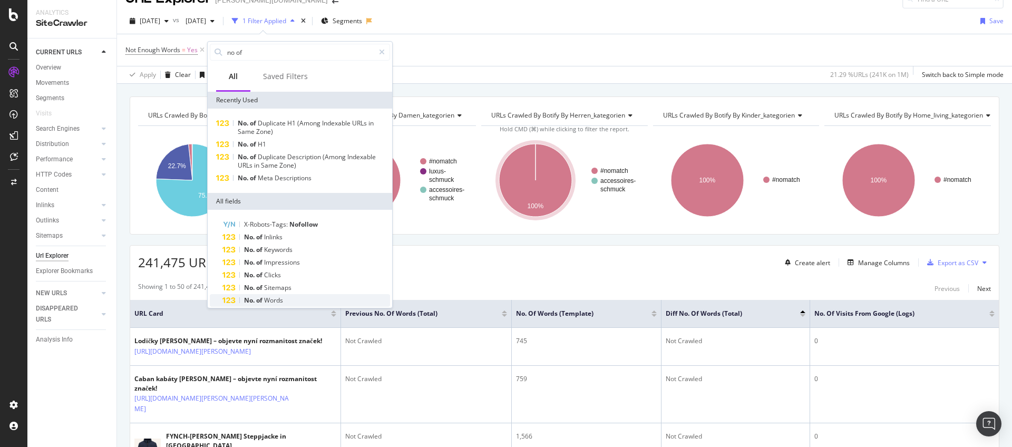
click at [261, 298] on span "of" at bounding box center [260, 300] width 8 height 9
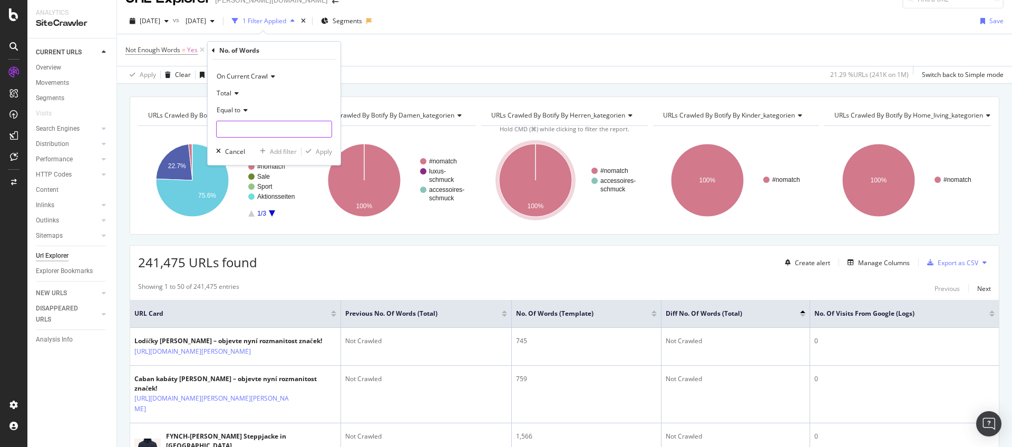
click at [260, 132] on input "number" at bounding box center [274, 129] width 116 height 17
click at [223, 92] on span "Total" at bounding box center [224, 93] width 15 height 9
click at [857, 256] on button "Manage Columns" at bounding box center [876, 262] width 66 height 13
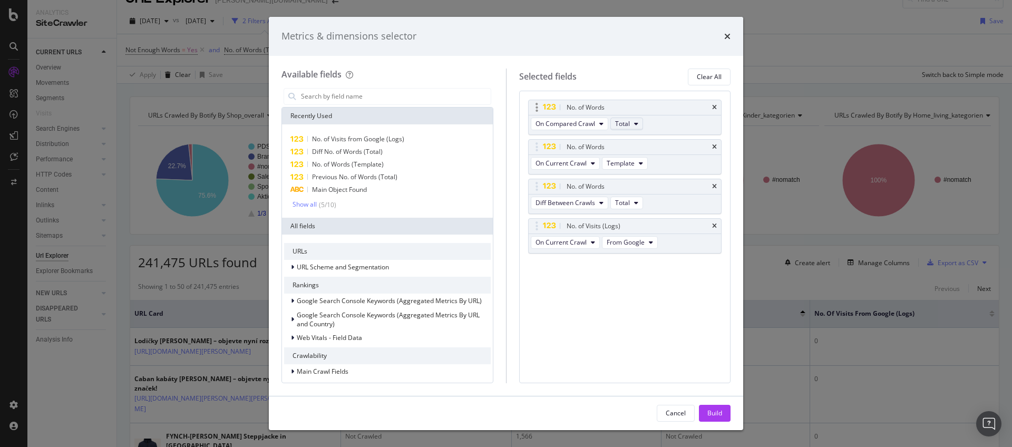
click at [637, 124] on icon "modal" at bounding box center [636, 124] width 4 height 6
click at [636, 144] on span "Total" at bounding box center [633, 142] width 28 height 9
click at [654, 128] on div "No. of Words On Compared Crawl Total" at bounding box center [625, 117] width 194 height 35
click at [636, 157] on button "Template" at bounding box center [625, 163] width 46 height 13
click at [625, 183] on span "Total" at bounding box center [625, 182] width 28 height 9
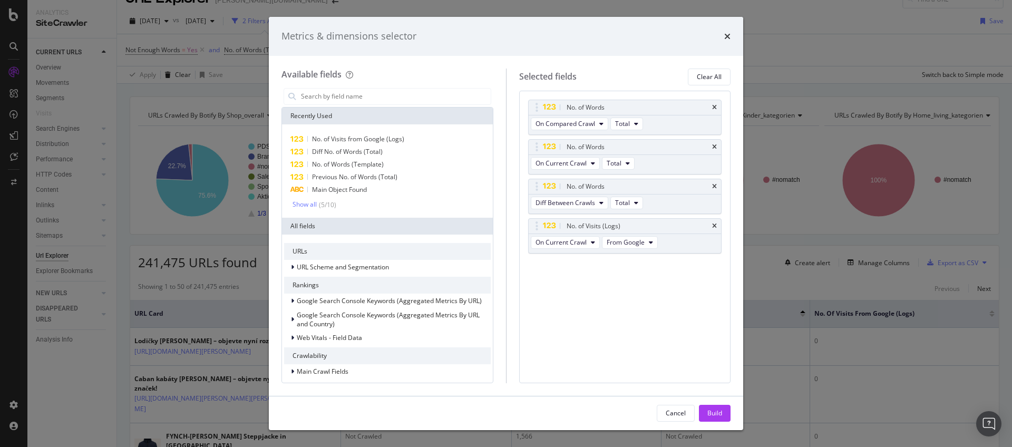
drag, startPoint x: 714, startPoint y: 412, endPoint x: 708, endPoint y: 370, distance: 42.1
click at [714, 412] on div "Build" at bounding box center [714, 412] width 15 height 9
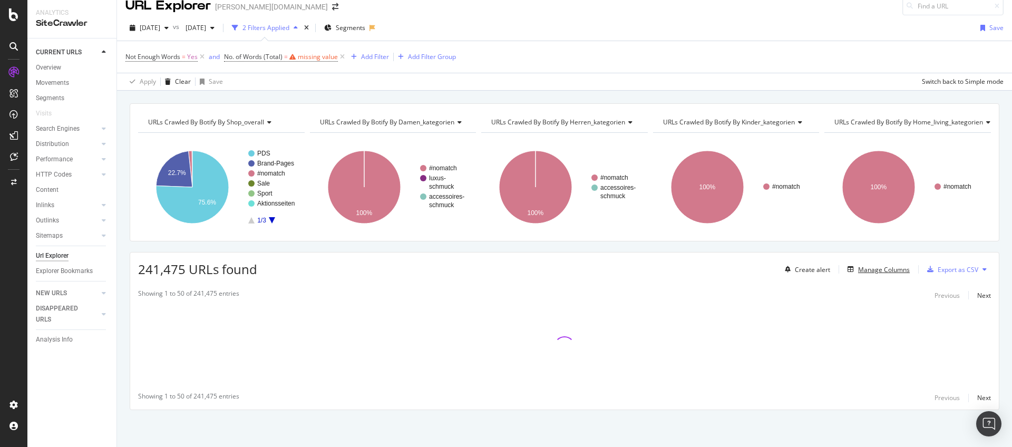
scroll to position [12, 0]
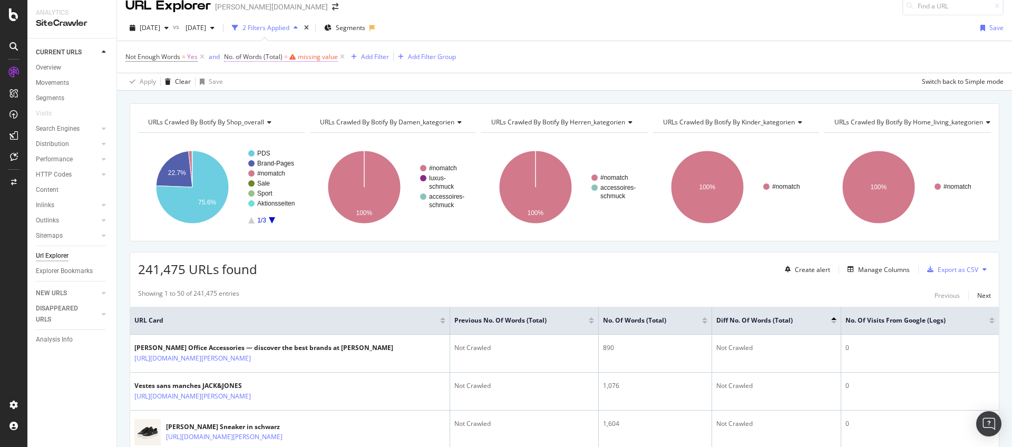
click at [305, 56] on div "missing value" at bounding box center [318, 56] width 40 height 9
click at [252, 95] on icon at bounding box center [252, 98] width 7 height 6
click at [247, 120] on span "Total" at bounding box center [247, 120] width 16 height 9
click at [269, 132] on input "number" at bounding box center [292, 134] width 116 height 17
click at [260, 74] on div "On Current Crawl" at bounding box center [292, 81] width 116 height 17
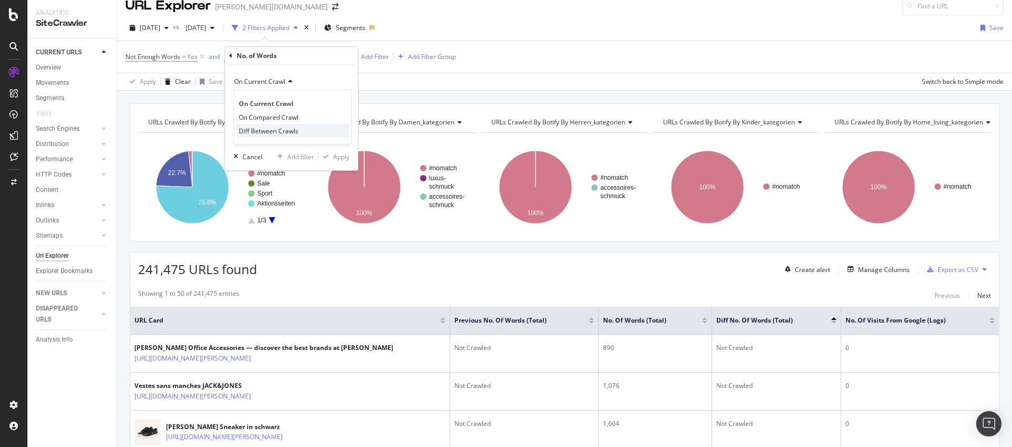
click at [249, 127] on span "Diff Between Crawls" at bounding box center [269, 131] width 60 height 9
click at [260, 114] on icon at bounding box center [261, 115] width 7 height 6
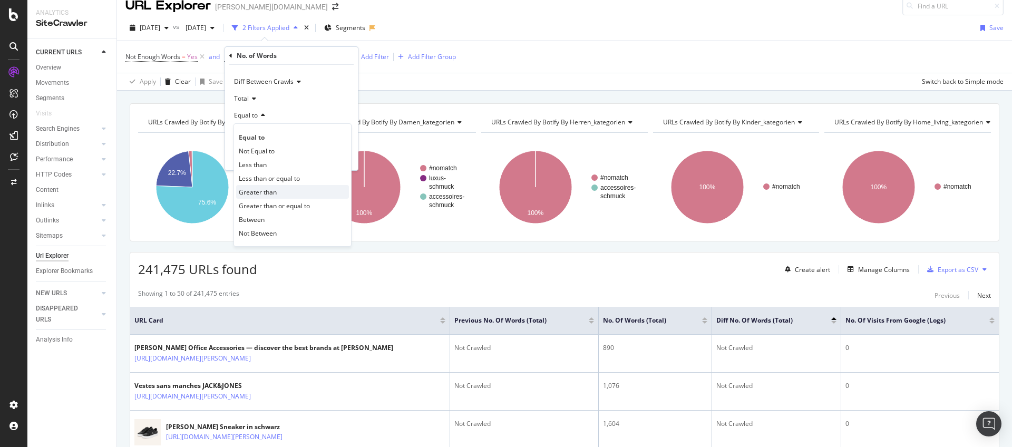
click at [264, 192] on span "Greater than" at bounding box center [258, 192] width 38 height 9
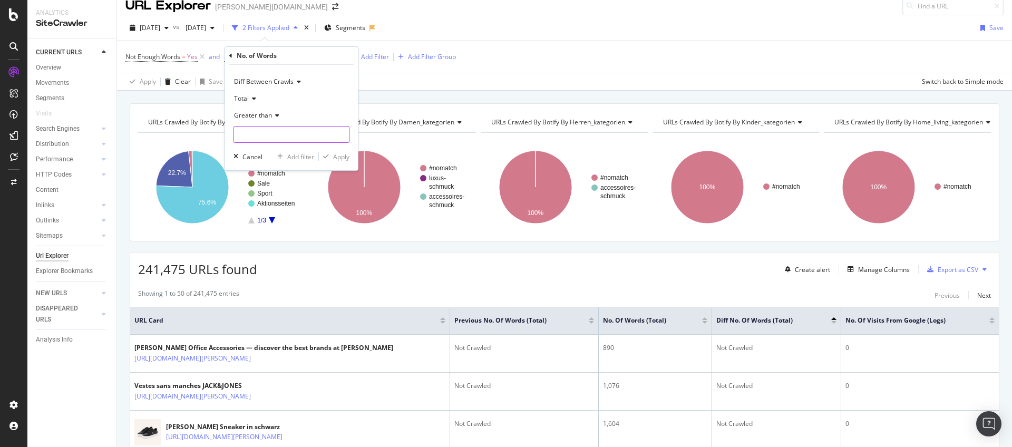
click at [289, 138] on input "number" at bounding box center [292, 134] width 116 height 17
type input "0"
click at [348, 155] on div "Diff Between Crawls Total Greater than 0 Cancel Add filter Apply" at bounding box center [291, 117] width 133 height 105
click at [342, 154] on div "Apply" at bounding box center [341, 156] width 16 height 9
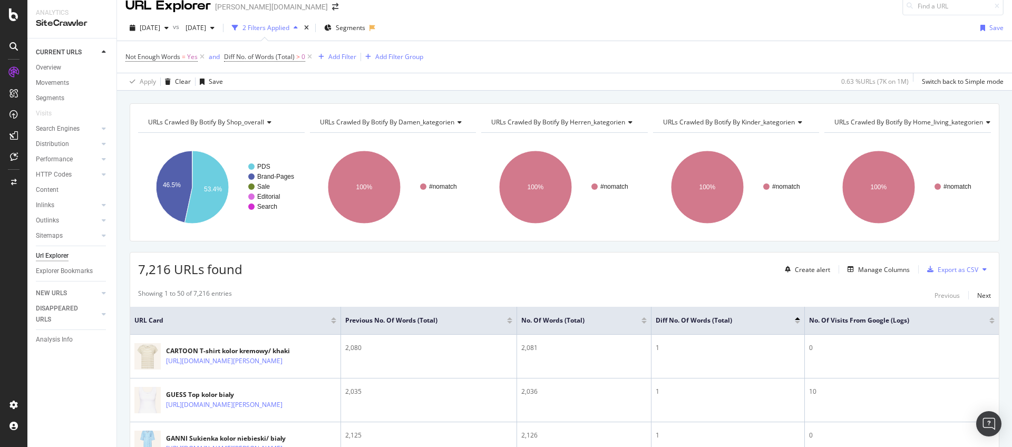
click at [797, 322] on div at bounding box center [797, 322] width 5 height 3
click at [799, 319] on div at bounding box center [797, 318] width 5 height 3
click at [797, 324] on div "Diff No. of Words (Total)" at bounding box center [728, 320] width 144 height 11
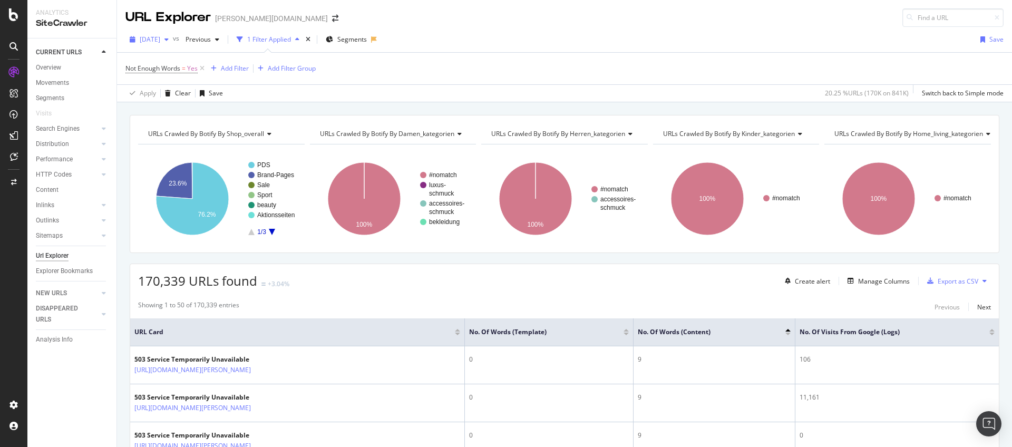
click at [173, 40] on div "button" at bounding box center [166, 39] width 13 height 6
click at [180, 119] on div "[DATE]" at bounding box center [176, 117] width 70 height 9
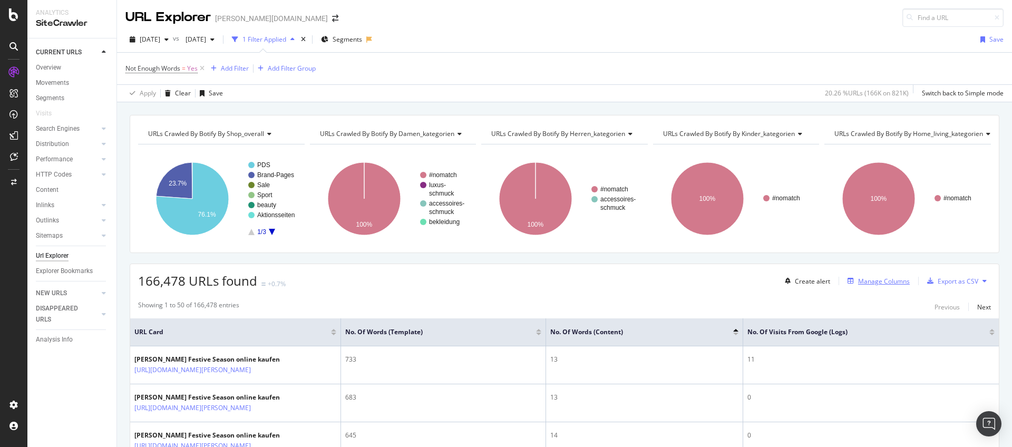
click at [858, 279] on div "Manage Columns" at bounding box center [884, 281] width 52 height 9
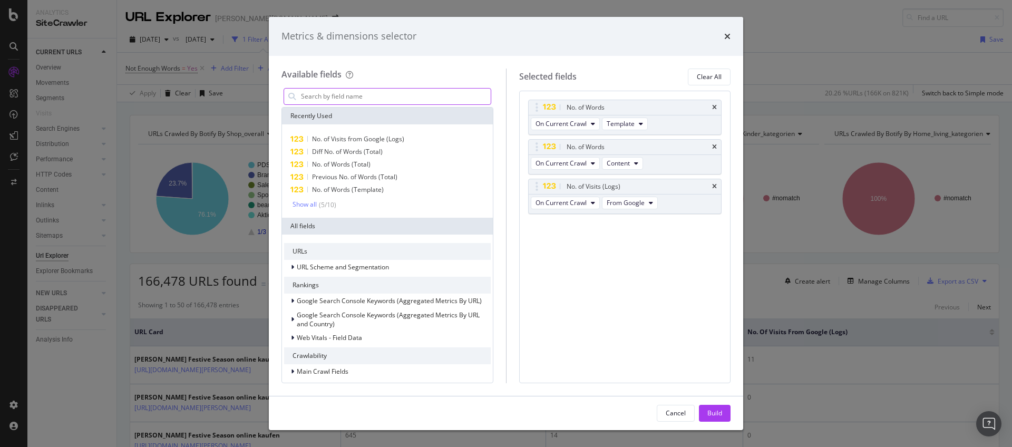
click at [413, 92] on input "modal" at bounding box center [395, 97] width 191 height 16
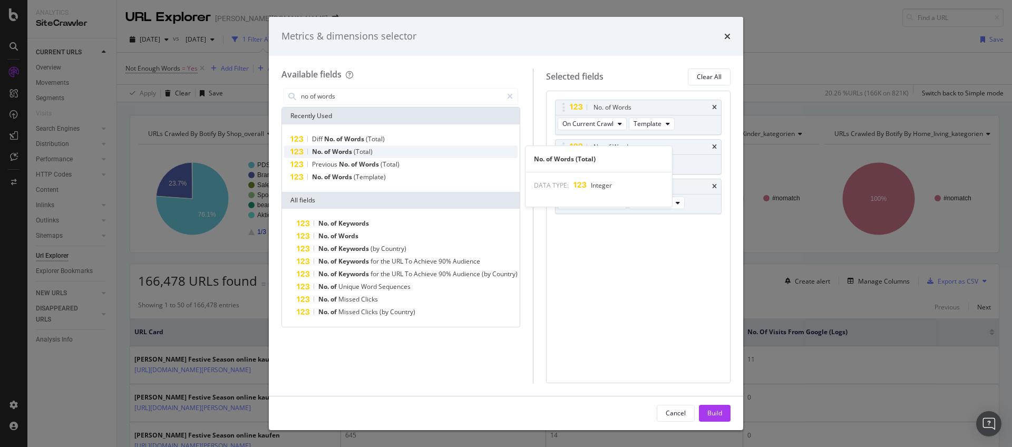
type input "no of words"
click at [393, 150] on div "No. of Words (Total)" at bounding box center [401, 151] width 234 height 13
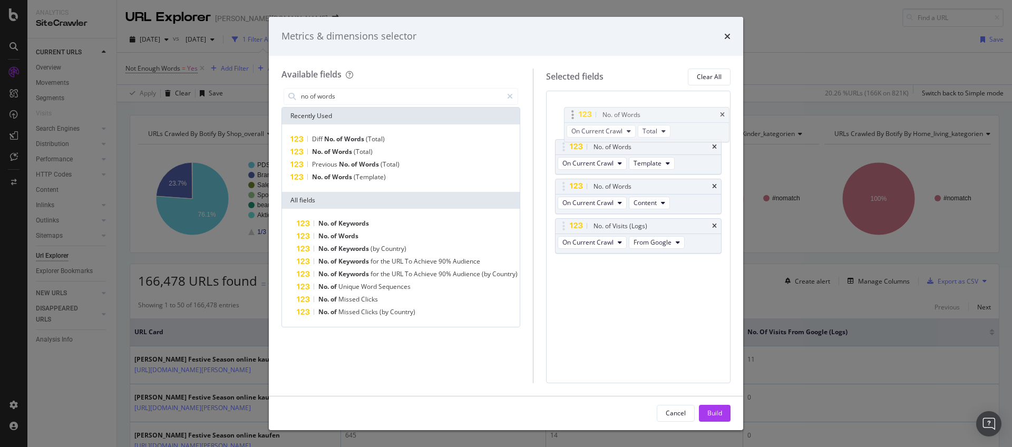
drag, startPoint x: 564, startPoint y: 224, endPoint x: 571, endPoint y: 112, distance: 112.0
click at [571, 112] on body "Analytics SiteCrawler CURRENT URLS Overview Movements Segments Visits Search En…" at bounding box center [506, 223] width 1012 height 447
click at [650, 125] on button "Total" at bounding box center [645, 124] width 33 height 13
click at [623, 127] on button "On Current Crawl" at bounding box center [592, 124] width 69 height 13
drag, startPoint x: 612, startPoint y: 158, endPoint x: 628, endPoint y: 137, distance: 26.4
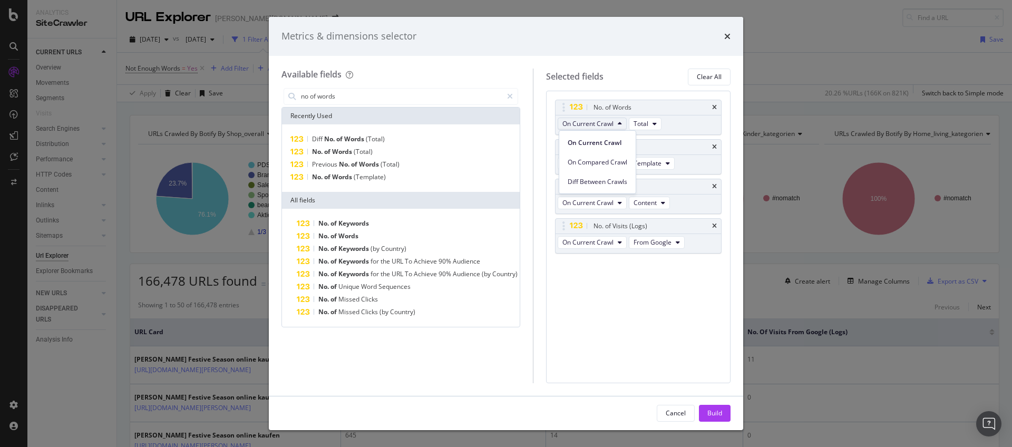
click at [612, 158] on span "On Compared Crawl" at bounding box center [598, 162] width 60 height 9
click at [644, 118] on button "Total" at bounding box center [653, 124] width 33 height 13
click at [654, 158] on span "Template" at bounding box center [661, 162] width 28 height 9
click at [374, 152] on div "No. of Words (Total)" at bounding box center [401, 151] width 234 height 13
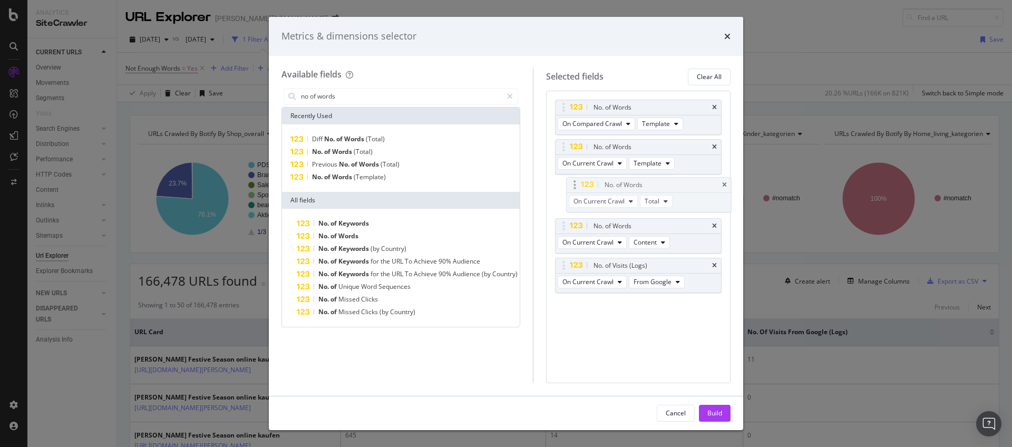
drag, startPoint x: 566, startPoint y: 268, endPoint x: 575, endPoint y: 187, distance: 82.2
click at [575, 187] on body "Analytics SiteCrawler CURRENT URLS Overview Movements Segments Visits Search En…" at bounding box center [506, 223] width 1012 height 447
click at [591, 202] on span "On Current Crawl" at bounding box center [587, 202] width 51 height 9
drag, startPoint x: 593, startPoint y: 258, endPoint x: 602, endPoint y: 249, distance: 12.3
click at [594, 258] on span "Diff Between Crawls" at bounding box center [598, 260] width 60 height 9
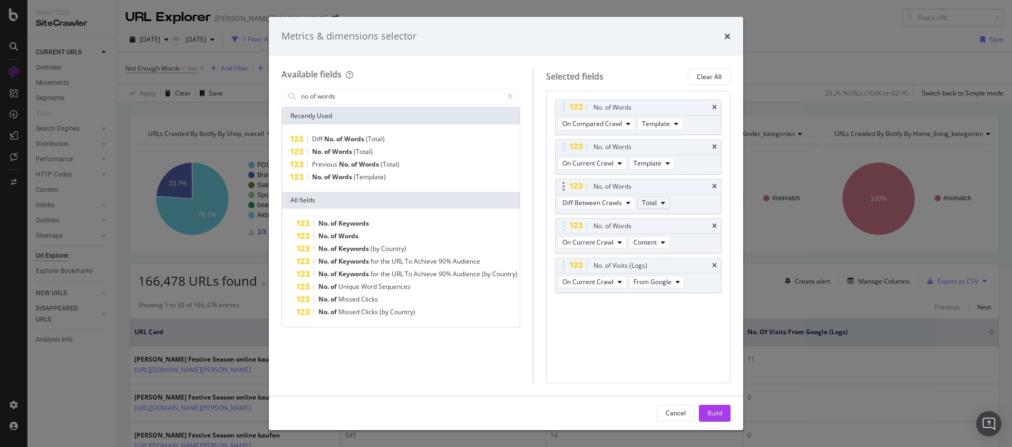
click at [650, 206] on span "Total" at bounding box center [649, 202] width 15 height 9
click at [653, 237] on span "Template" at bounding box center [661, 241] width 28 height 9
click at [717, 266] on div "No. of Visits (Logs)" at bounding box center [639, 265] width 166 height 15
click at [714, 265] on icon "times" at bounding box center [714, 265] width 5 height 6
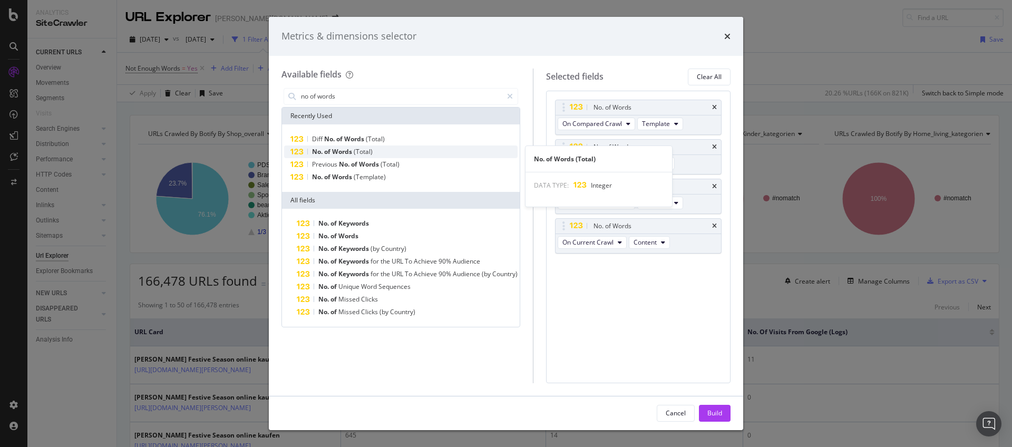
click at [358, 149] on span "(Total)" at bounding box center [363, 151] width 19 height 9
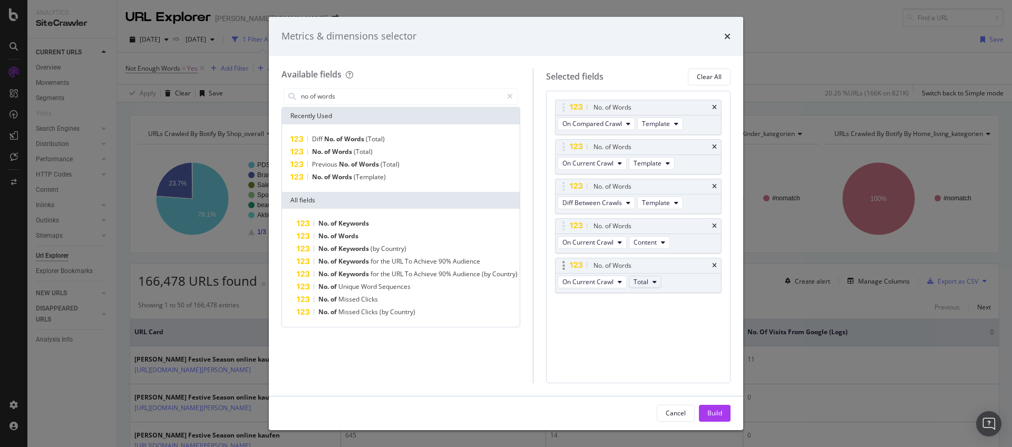
click at [653, 280] on button "Total" at bounding box center [645, 282] width 33 height 13
click at [614, 282] on span "On Current Crawl" at bounding box center [587, 281] width 51 height 9
drag, startPoint x: 597, startPoint y: 315, endPoint x: 602, endPoint y: 308, distance: 8.6
click at [597, 314] on div "On Compared Crawl" at bounding box center [597, 320] width 76 height 15
click at [647, 285] on span "Total" at bounding box center [649, 281] width 15 height 9
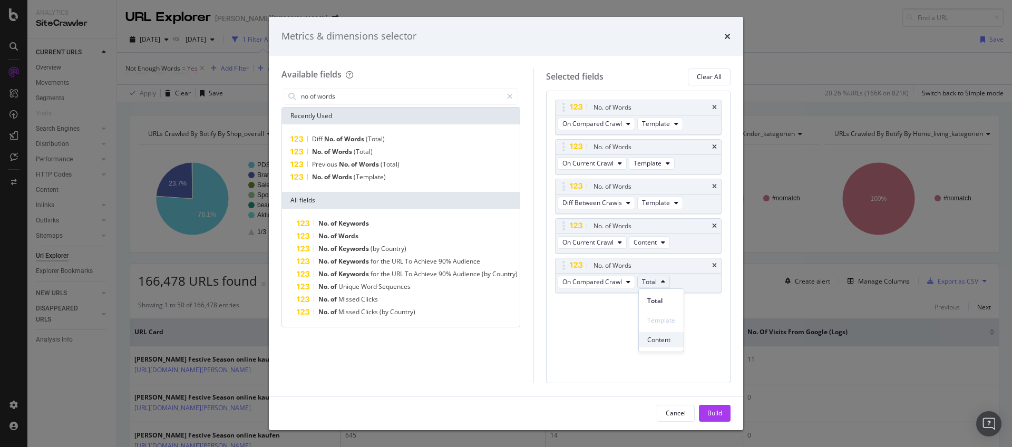
drag, startPoint x: 654, startPoint y: 336, endPoint x: 640, endPoint y: 299, distance: 39.4
click at [654, 335] on span "Content" at bounding box center [661, 339] width 28 height 9
drag, startPoint x: 563, startPoint y: 265, endPoint x: 565, endPoint y: 220, distance: 44.8
click at [565, 220] on body "Analytics SiteCrawler CURRENT URLS Overview Movements Segments Visits Search En…" at bounding box center [506, 223] width 1012 height 447
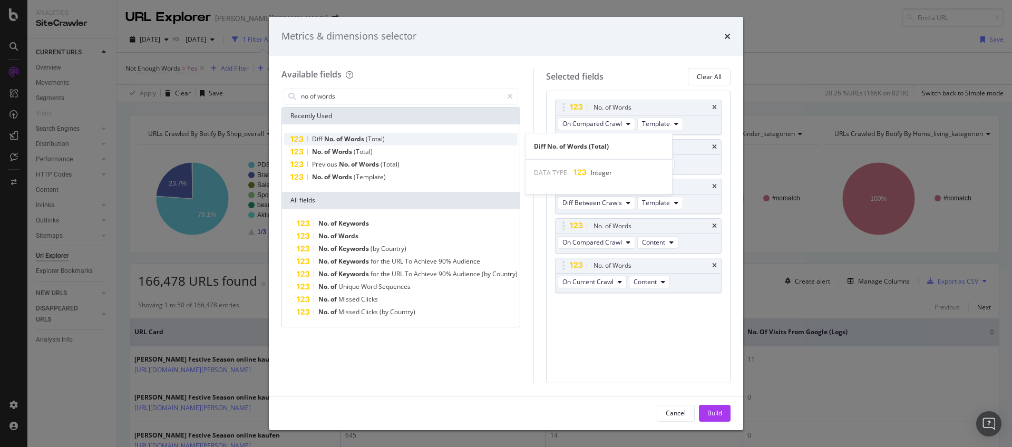
click at [357, 137] on span "Words" at bounding box center [355, 138] width 22 height 9
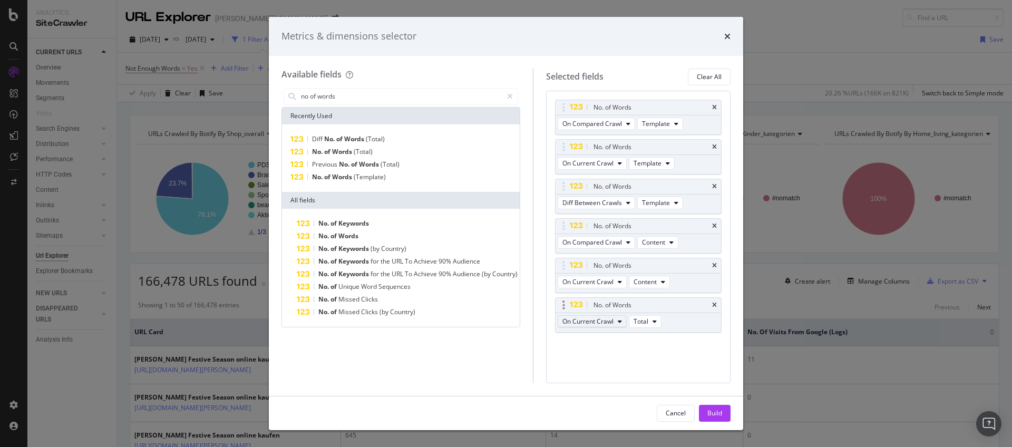
click at [621, 325] on button "On Current Crawl" at bounding box center [592, 321] width 69 height 13
drag, startPoint x: 598, startPoint y: 378, endPoint x: 606, endPoint y: 371, distance: 10.8
click at [599, 377] on span "Diff Between Crawls" at bounding box center [598, 379] width 60 height 9
click at [650, 327] on button "Total" at bounding box center [653, 321] width 33 height 13
click at [657, 375] on span "Content" at bounding box center [661, 379] width 28 height 9
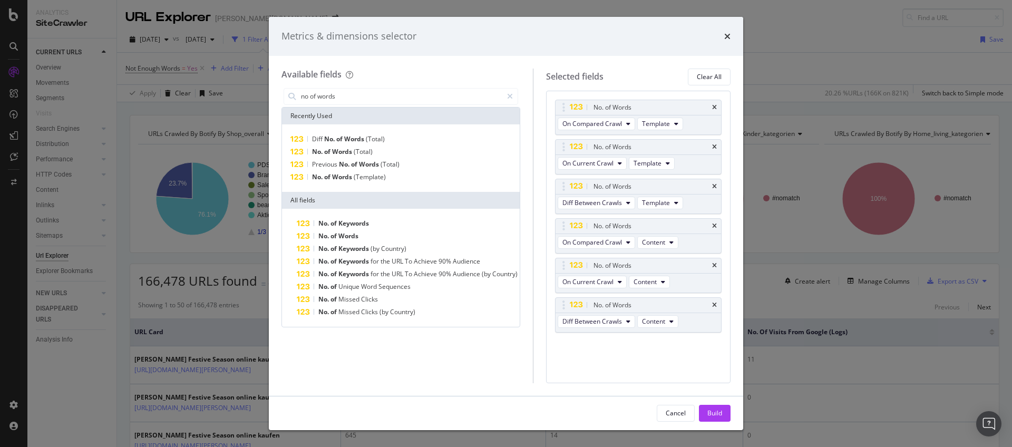
drag, startPoint x: 722, startPoint y: 417, endPoint x: 697, endPoint y: 372, distance: 51.7
click at [722, 416] on div "Build" at bounding box center [714, 412] width 15 height 9
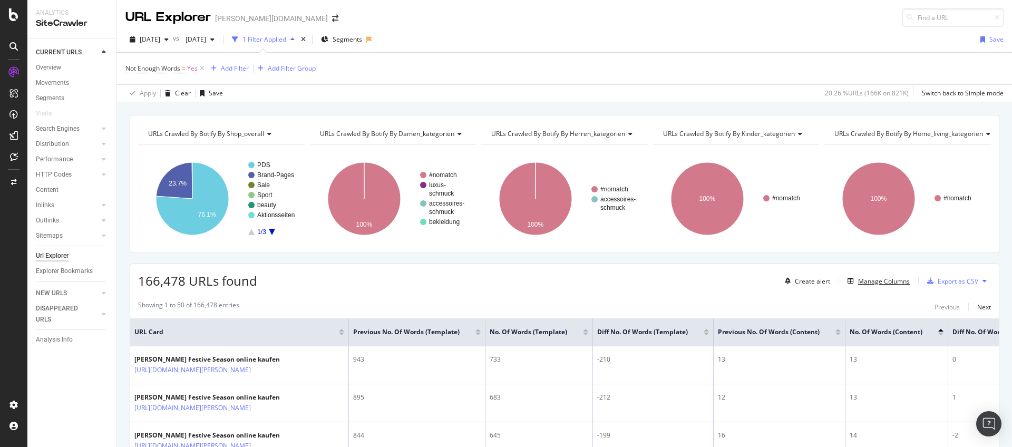
scroll to position [89, 0]
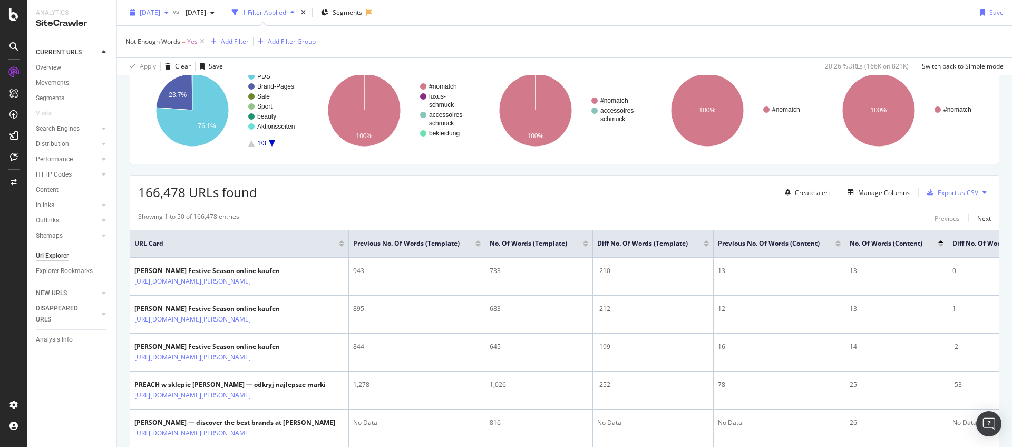
click at [160, 13] on span "[DATE]" at bounding box center [150, 12] width 21 height 9
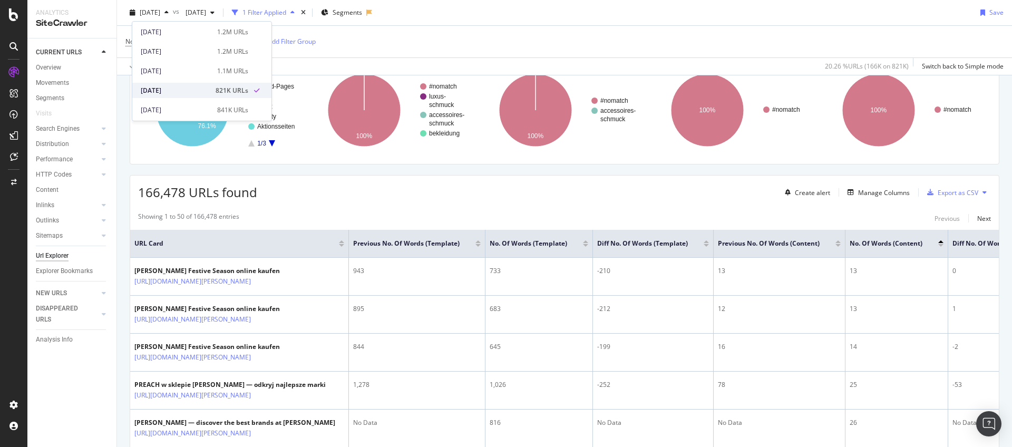
scroll to position [116, 0]
click at [178, 72] on div "[DATE]" at bounding box center [176, 70] width 70 height 9
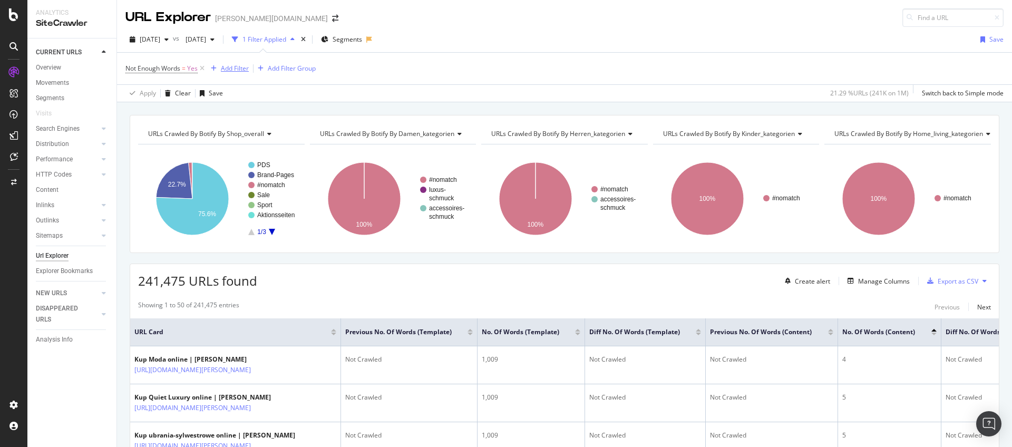
click at [235, 67] on div "Add Filter" at bounding box center [235, 68] width 28 height 9
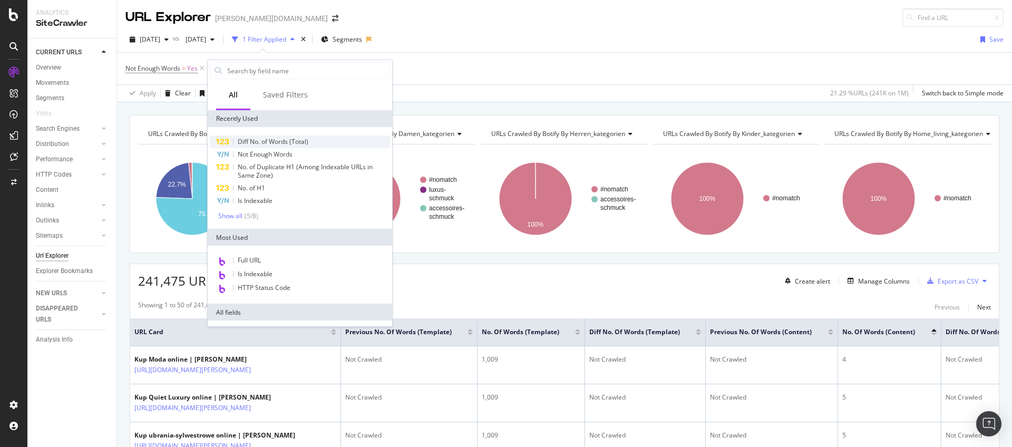
click at [265, 141] on span "Diff No. of Words (Total)" at bounding box center [273, 141] width 71 height 9
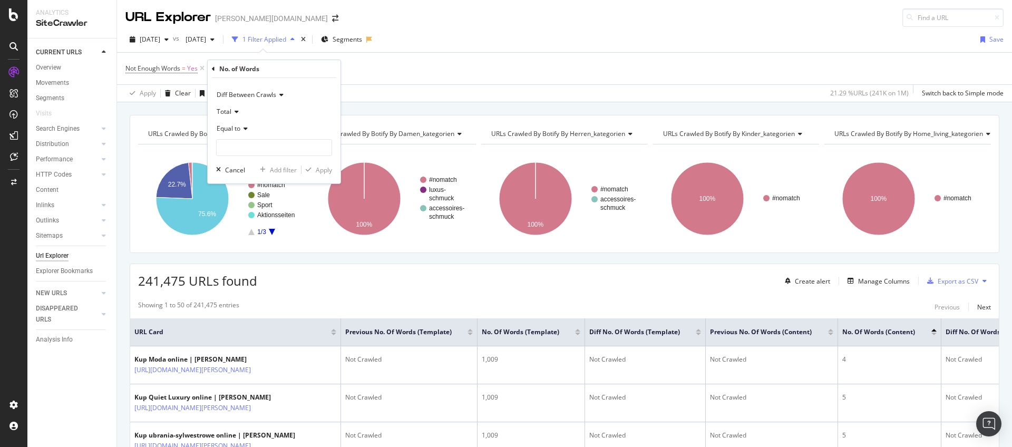
click at [236, 113] on icon at bounding box center [234, 112] width 7 height 6
click at [240, 151] on span "Template" at bounding box center [235, 147] width 28 height 9
click at [285, 148] on input "number" at bounding box center [274, 147] width 116 height 17
click at [245, 129] on icon at bounding box center [243, 128] width 7 height 6
drag, startPoint x: 241, startPoint y: 201, endPoint x: 252, endPoint y: 155, distance: 47.7
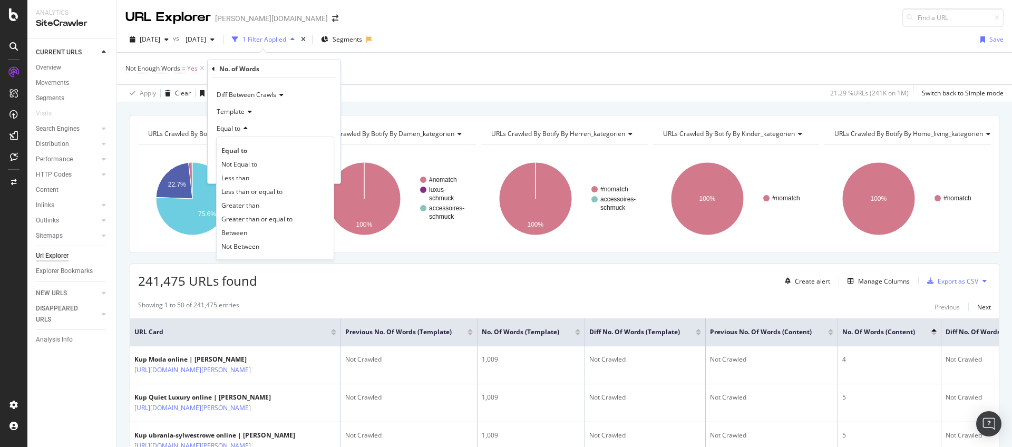
click at [241, 201] on span "Greater than" at bounding box center [240, 205] width 38 height 9
click at [254, 149] on input "number" at bounding box center [274, 147] width 116 height 17
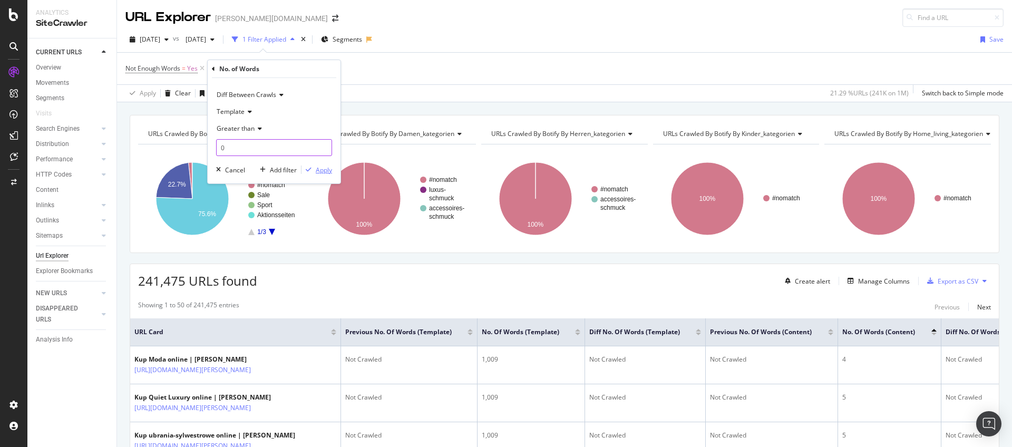
type input "0"
click at [328, 169] on div "Apply" at bounding box center [324, 170] width 16 height 9
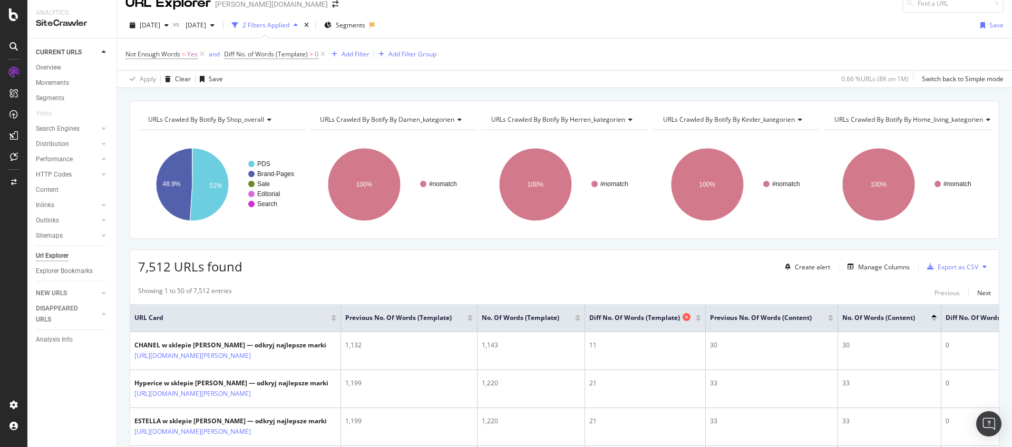
scroll to position [21, 0]
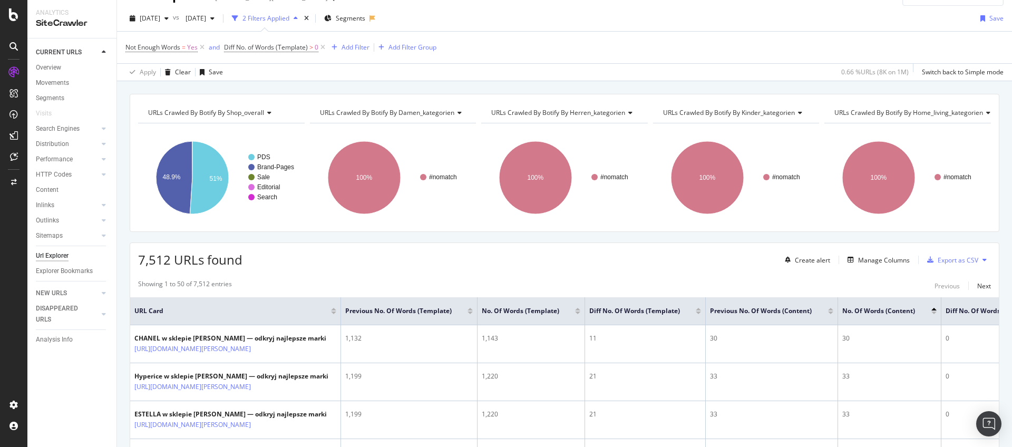
click at [699, 308] on div at bounding box center [698, 309] width 5 height 3
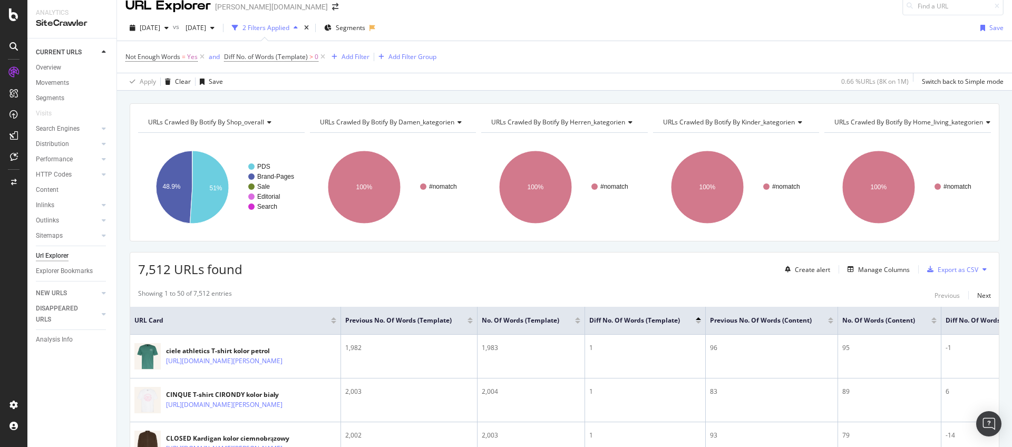
scroll to position [21, 0]
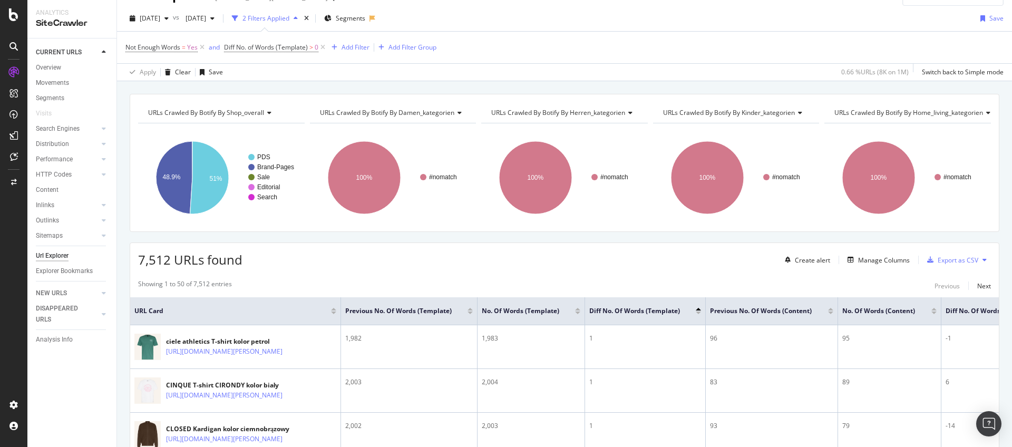
click at [697, 313] on div at bounding box center [698, 313] width 5 height 3
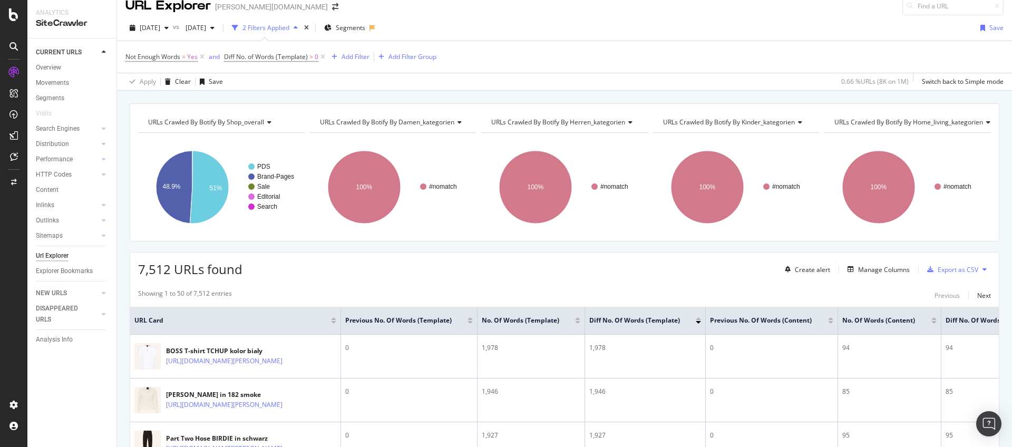
scroll to position [21, 0]
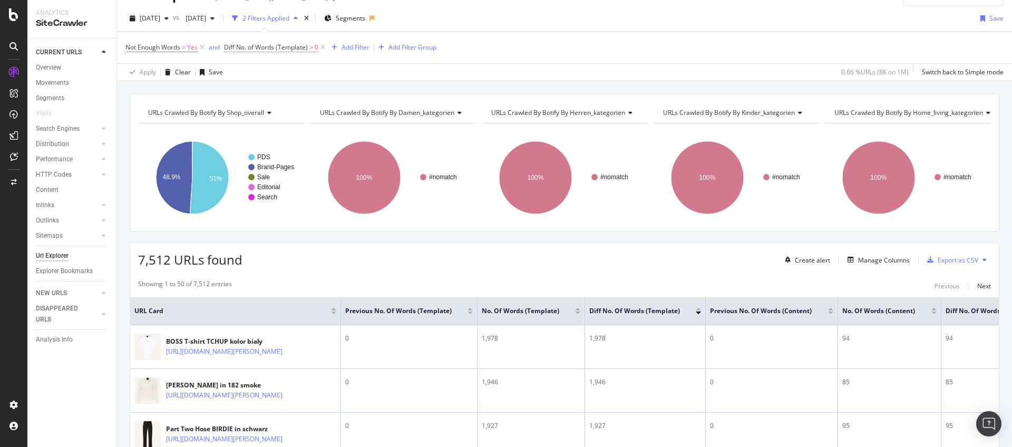
click at [295, 48] on span "Diff No. of Words (Template)" at bounding box center [266, 47] width 84 height 9
click at [258, 105] on span "Greater than" at bounding box center [253, 105] width 38 height 9
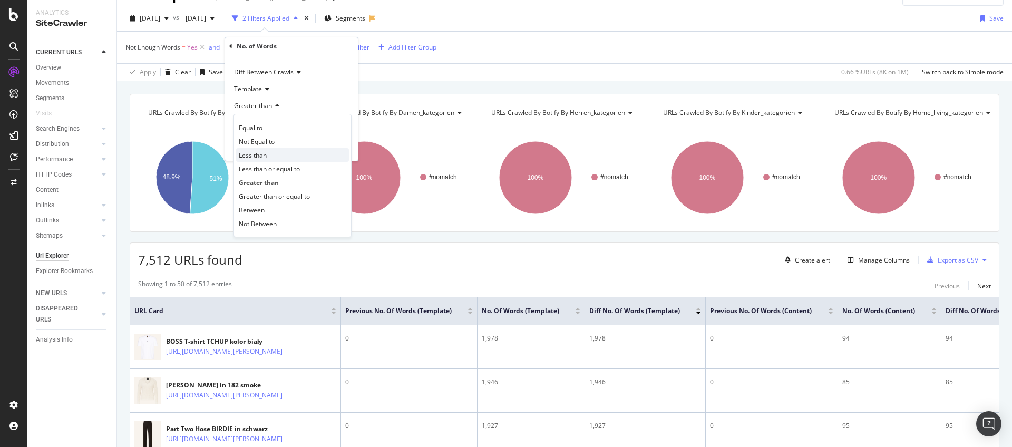
click at [259, 158] on span "Less than" at bounding box center [253, 155] width 28 height 9
click at [342, 144] on div "Apply" at bounding box center [341, 147] width 16 height 9
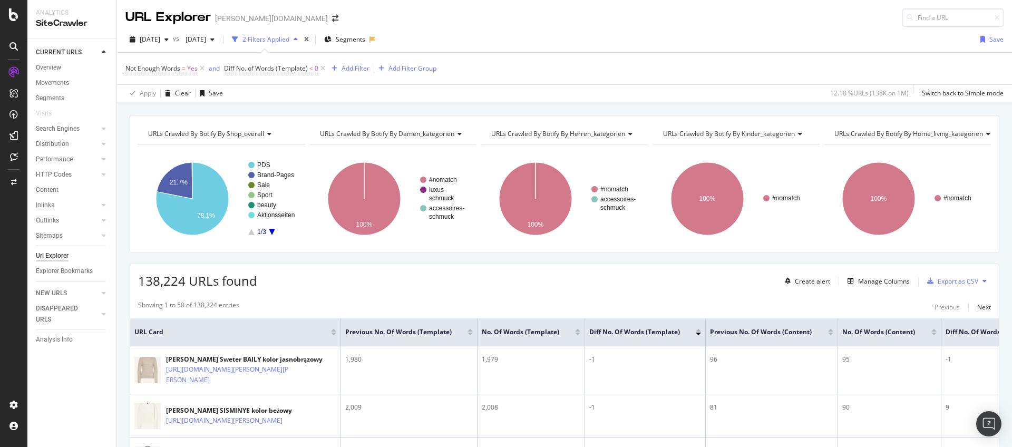
click at [969, 331] on span "Diff No. of Words (Content)" at bounding box center [989, 331] width 86 height 9
drag, startPoint x: 976, startPoint y: 332, endPoint x: 983, endPoint y: 331, distance: 6.9
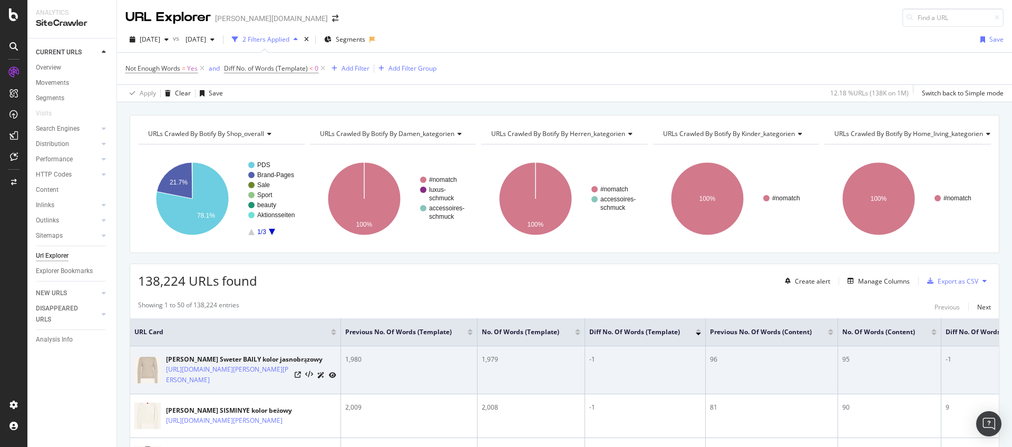
drag, startPoint x: 893, startPoint y: 374, endPoint x: 907, endPoint y: 372, distance: 13.3
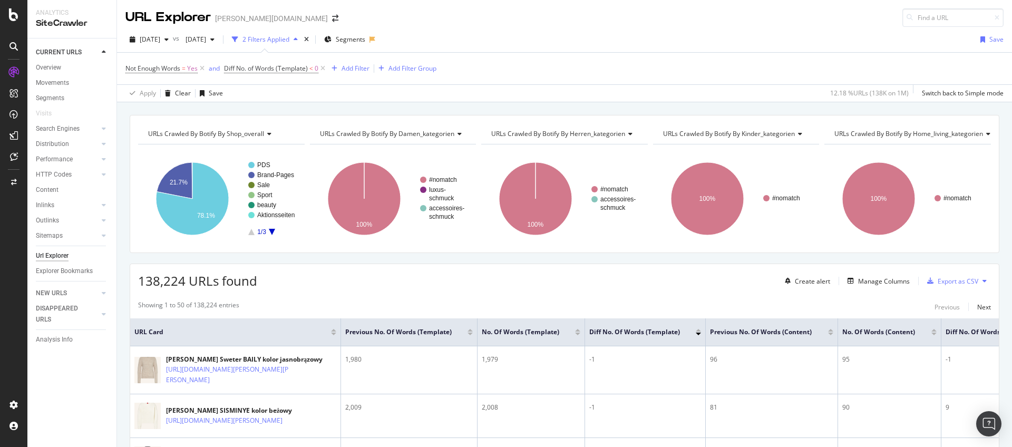
click at [773, 284] on div "138,224 URLs found Create alert Manage Columns Export as CSV" at bounding box center [564, 277] width 869 height 26
click at [961, 331] on span "Diff No. of Words (Content)" at bounding box center [989, 331] width 86 height 9
